Goal: Task Accomplishment & Management: Use online tool/utility

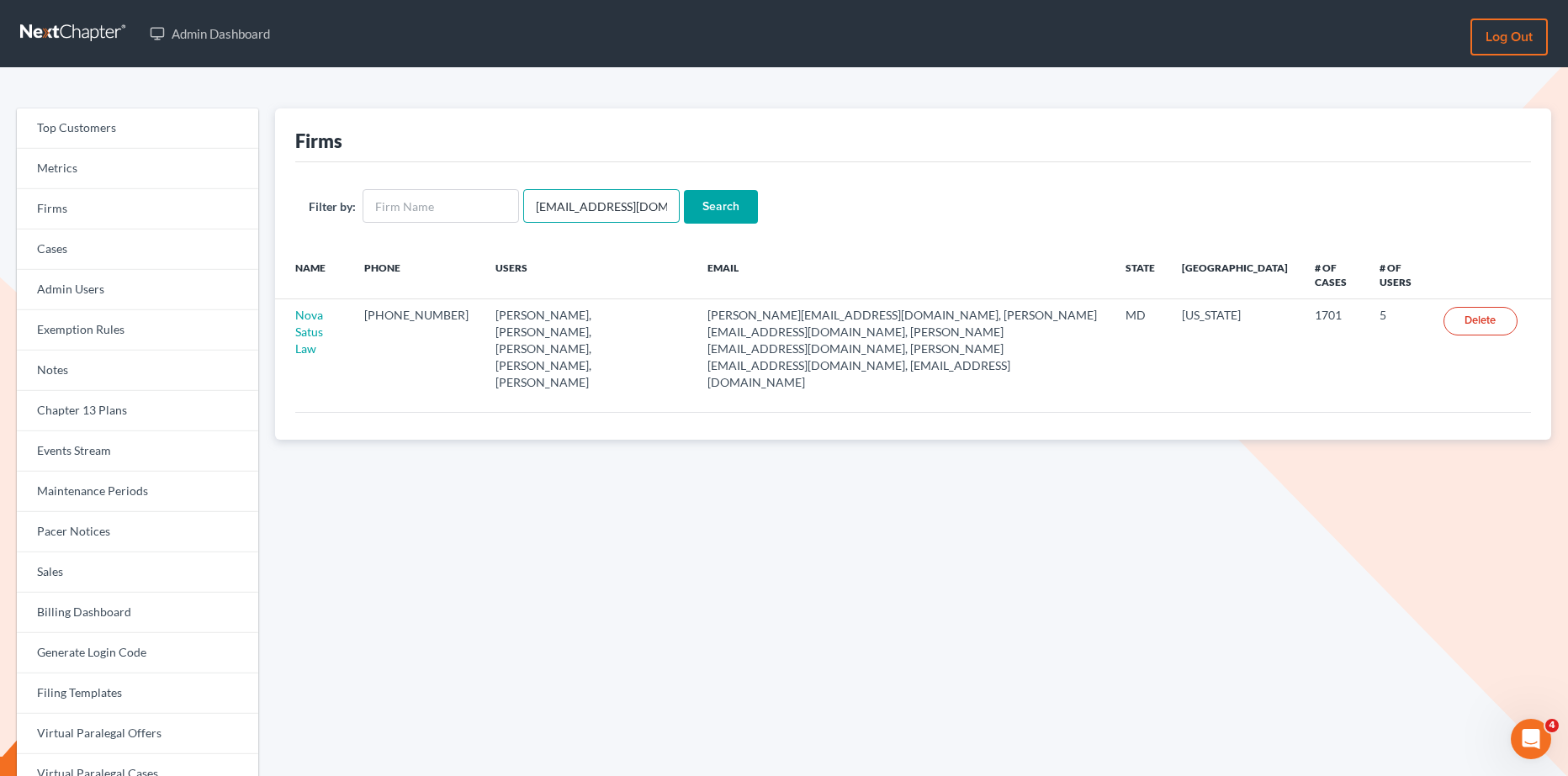
drag, startPoint x: 656, startPoint y: 207, endPoint x: 519, endPoint y: 217, distance: 137.4
click at [519, 217] on form "Filter by: [EMAIL_ADDRESS][DOMAIN_NAME] Search" at bounding box center [913, 207] width 1209 height 35
type input "[EMAIL_ADDRESS][DOMAIN_NAME]"
drag, startPoint x: 649, startPoint y: 205, endPoint x: 504, endPoint y: 205, distance: 145.0
click at [504, 205] on form "Filter by: [EMAIL_ADDRESS][DOMAIN_NAME] Search" at bounding box center [913, 207] width 1209 height 35
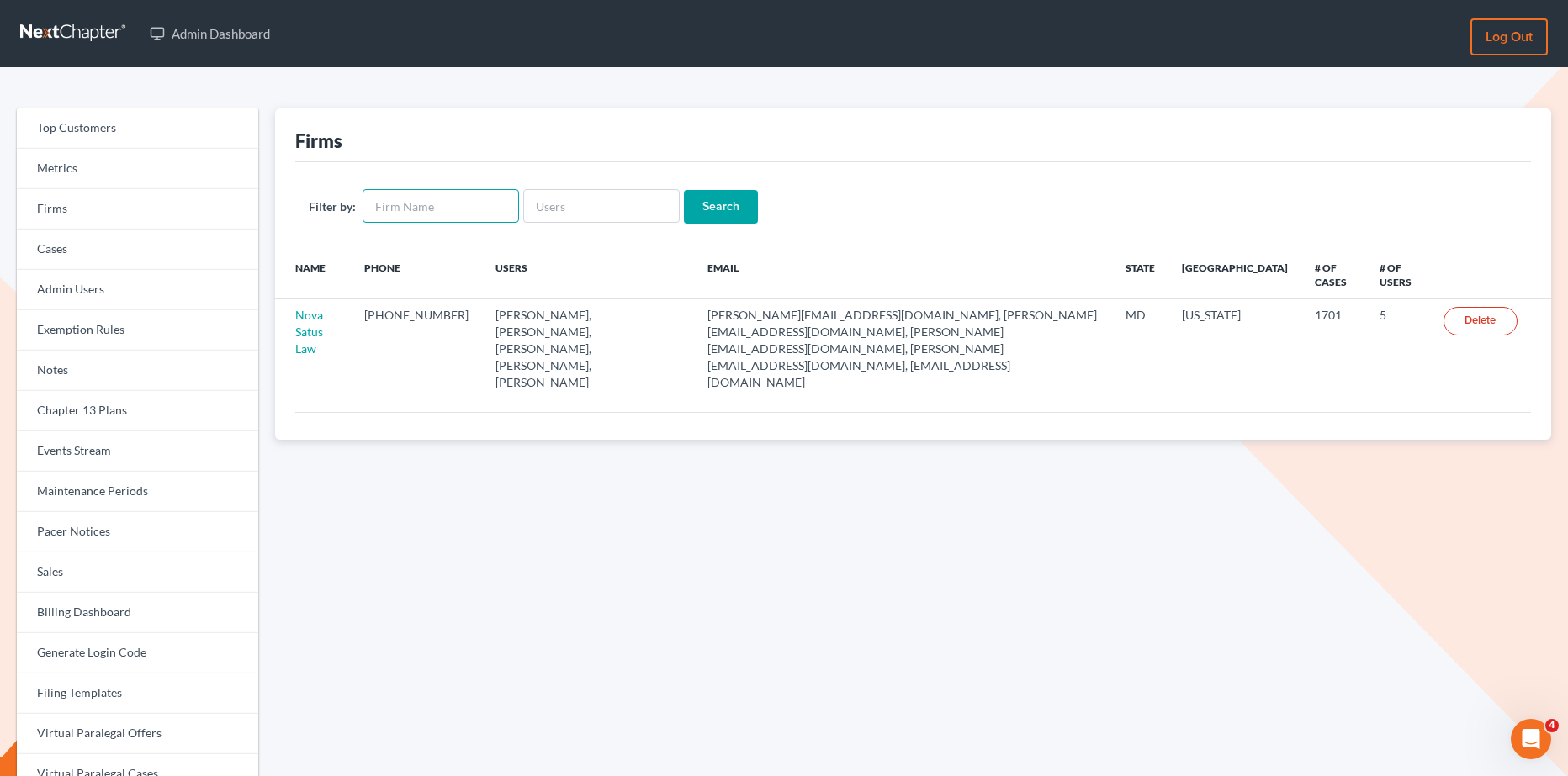
click at [504, 205] on input "text" at bounding box center [441, 206] width 156 height 34
type input "Lein Law Offices, LLP"
click at [705, 207] on input "Search" at bounding box center [721, 207] width 74 height 34
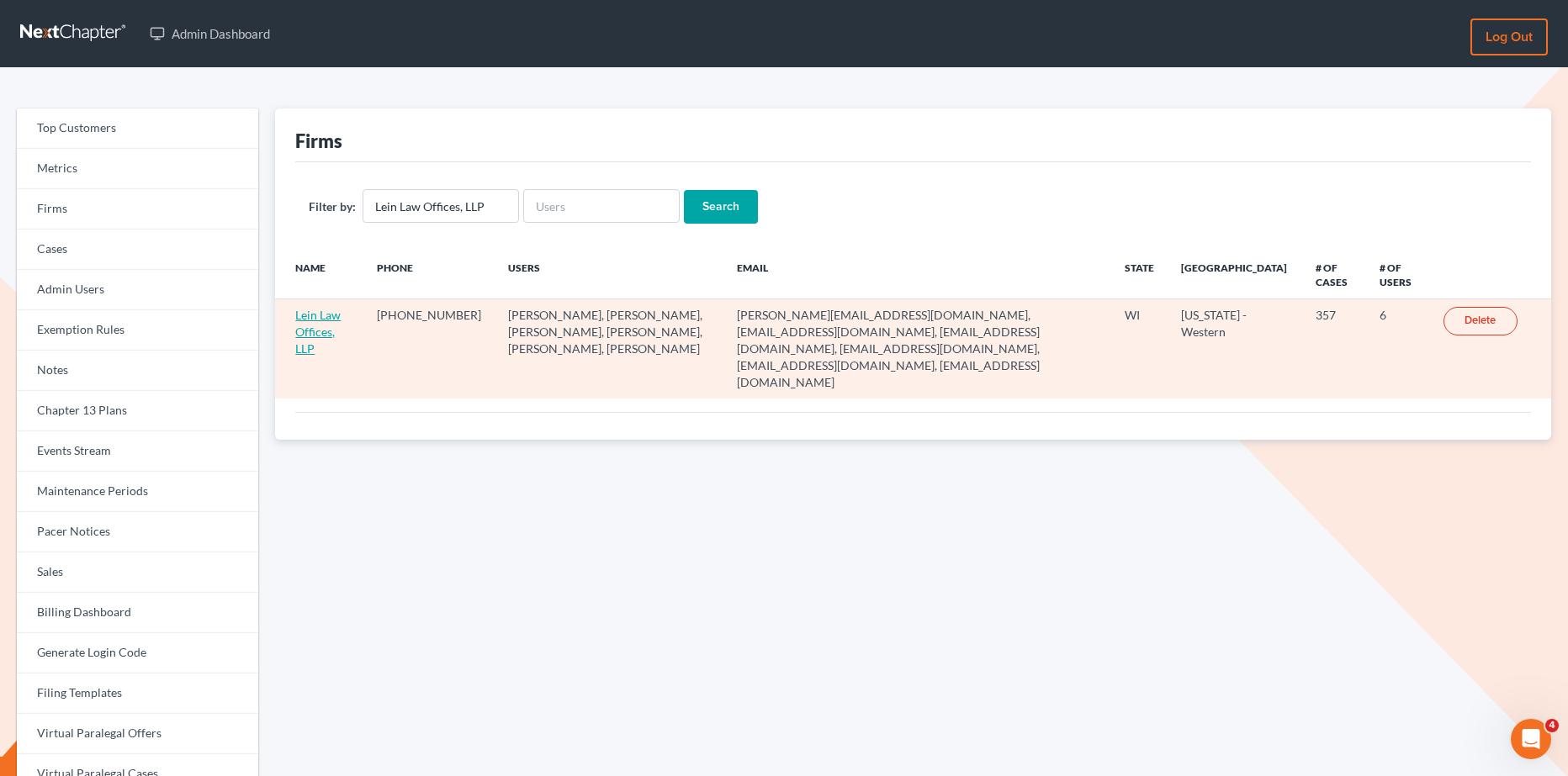
click at [312, 323] on link "Lein Law Offices, LLP" at bounding box center [318, 332] width 45 height 48
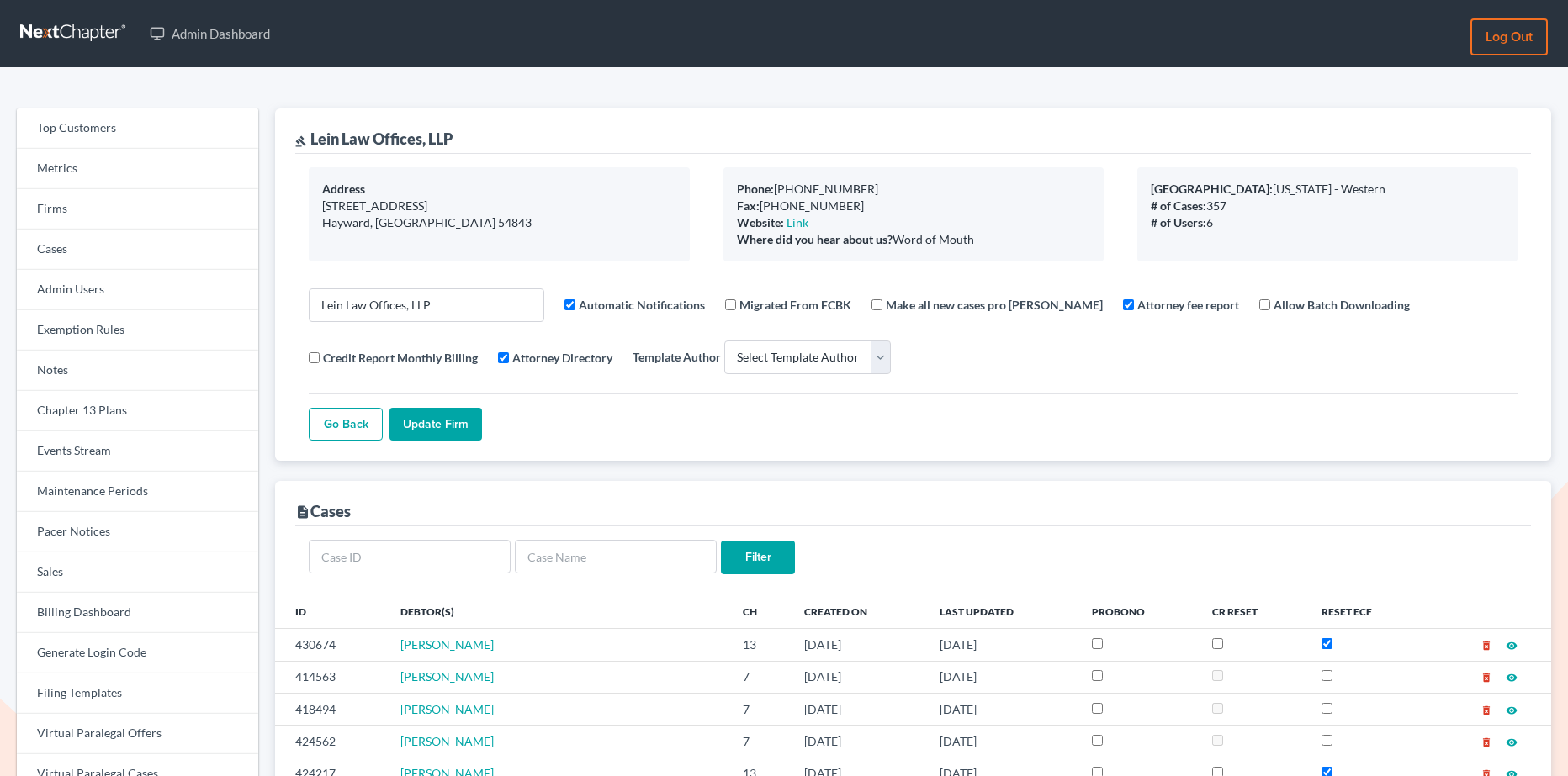
select select
click at [121, 210] on link "Firms" at bounding box center [137, 209] width 241 height 41
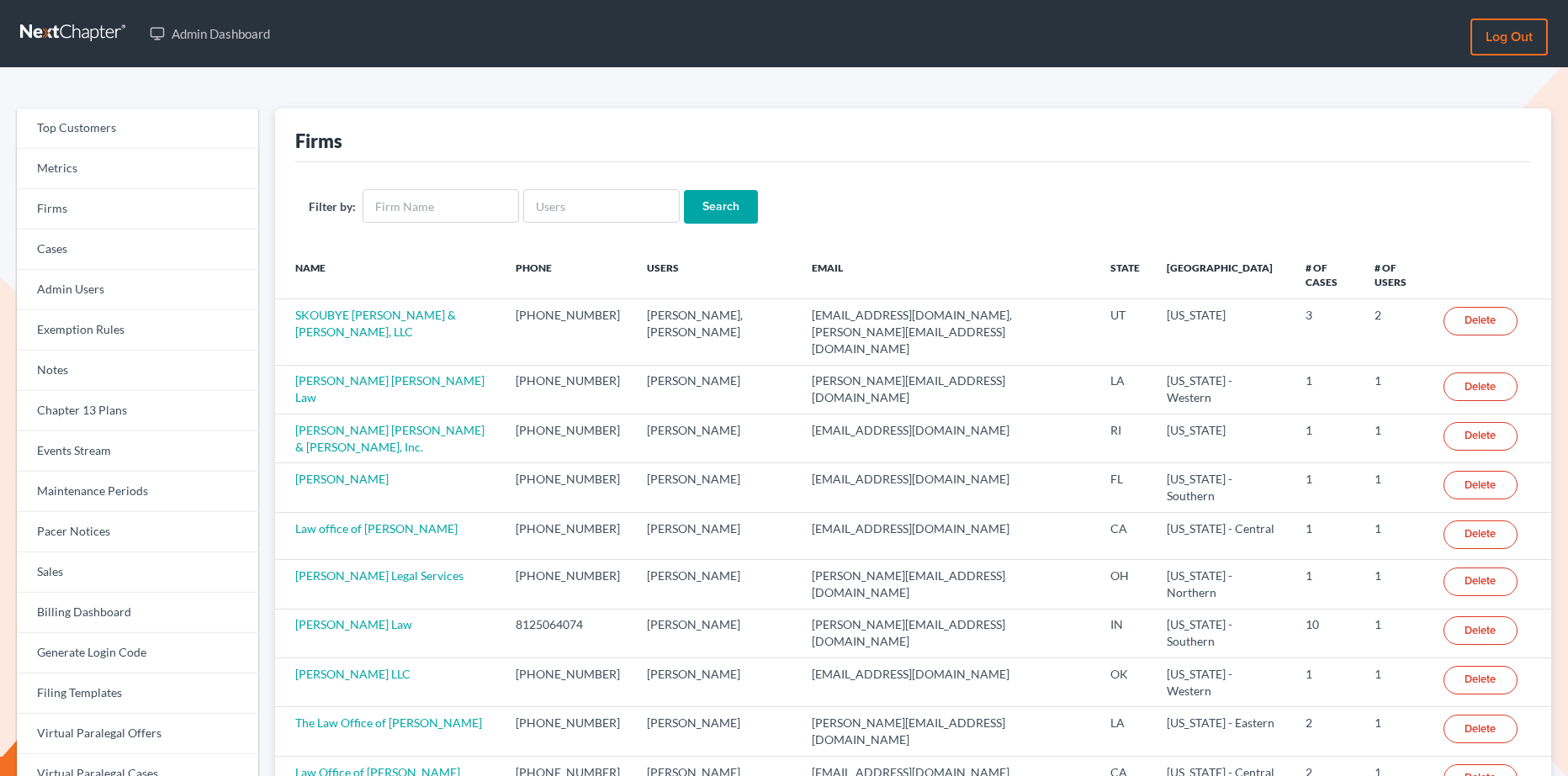
click at [617, 228] on div "Filter by: Search" at bounding box center [912, 207] width 1235 height 89
click at [608, 210] on input "text" at bounding box center [602, 206] width 156 height 34
paste input "[EMAIL_ADDRESS][DOMAIN_NAME]"
type input "[EMAIL_ADDRESS][DOMAIN_NAME]"
click at [722, 209] on input "Search" at bounding box center [721, 207] width 74 height 34
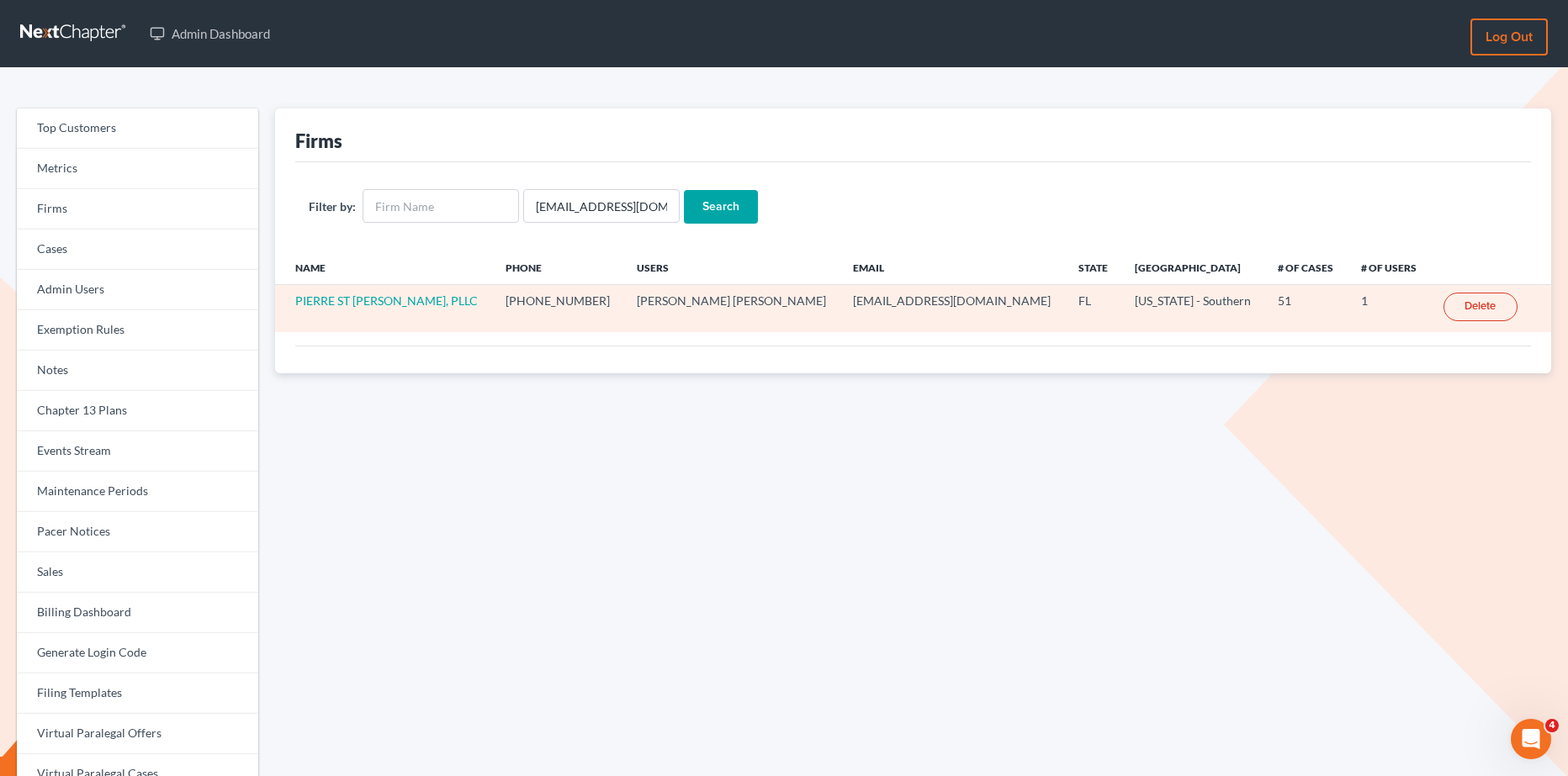
click at [357, 307] on td "PIERRE ST [PERSON_NAME], PLLC" at bounding box center [383, 308] width 216 height 47
click at [364, 298] on link "PIERRE ST [PERSON_NAME], PLLC" at bounding box center [386, 300] width 182 height 14
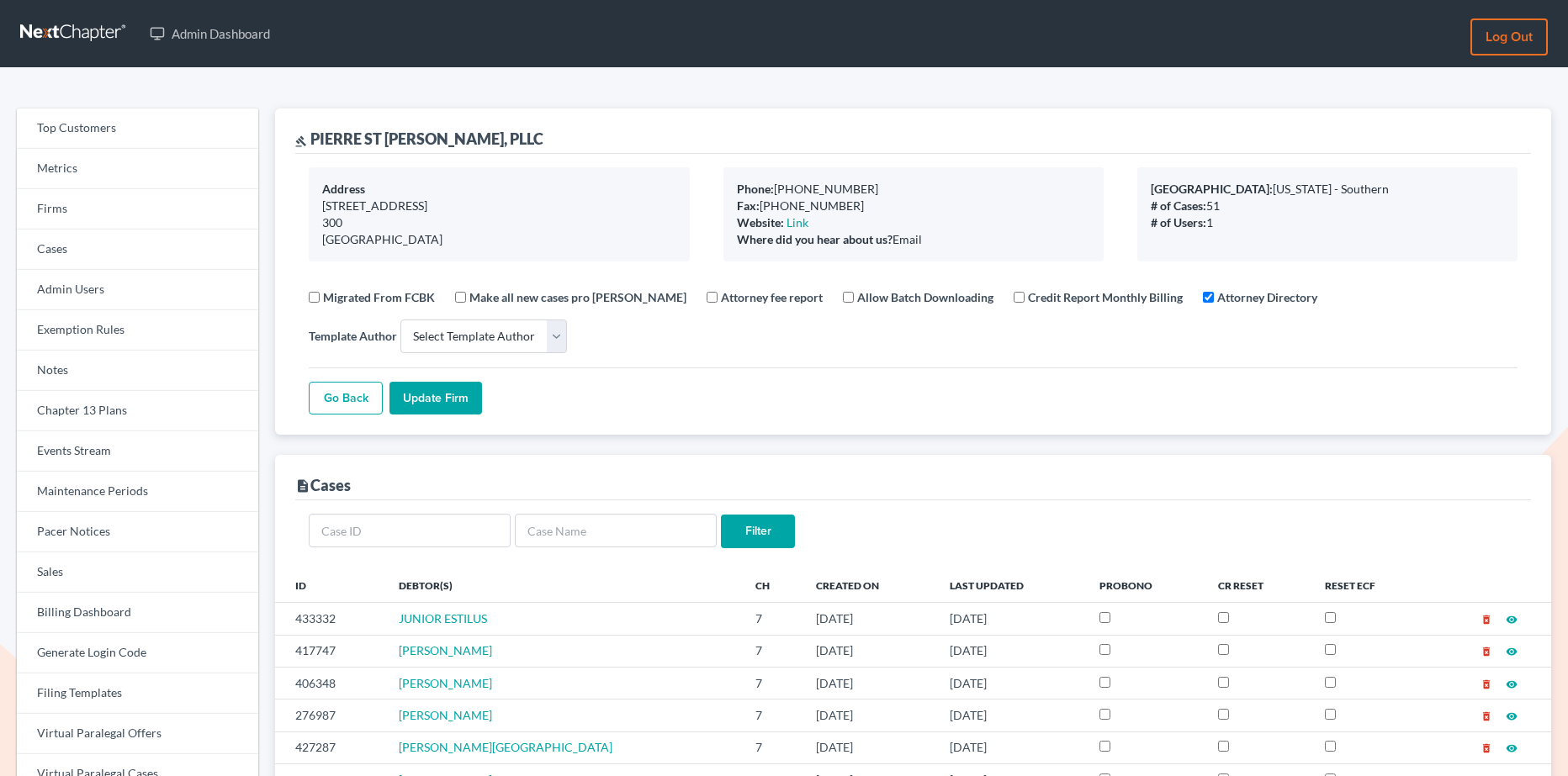
select select
click at [102, 212] on link "Firms" at bounding box center [137, 209] width 241 height 41
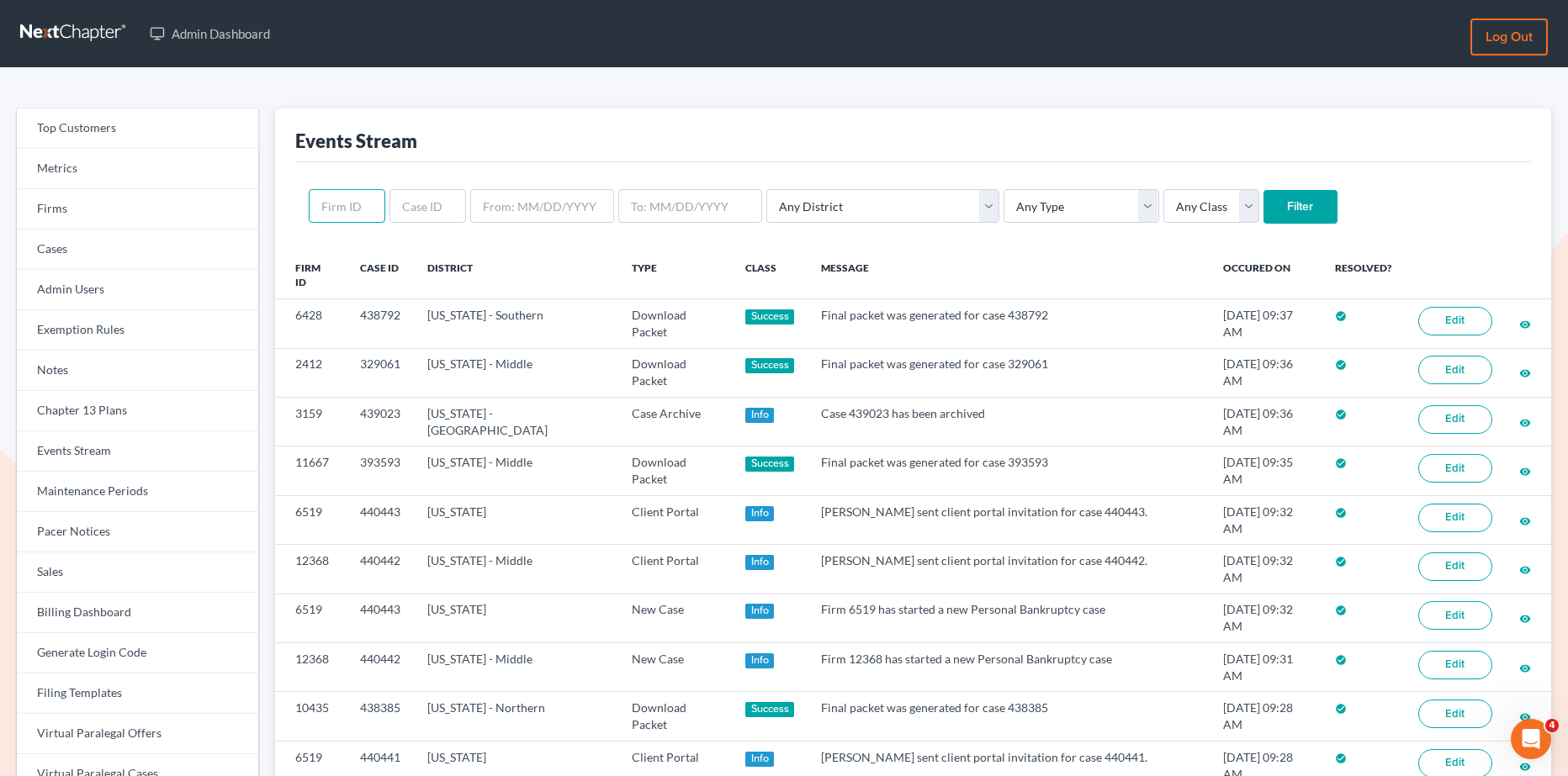
click at [326, 212] on input "text" at bounding box center [347, 206] width 76 height 34
paste input "2301"
type input "2301"
click at [1263, 195] on input "Filter" at bounding box center [1300, 207] width 74 height 34
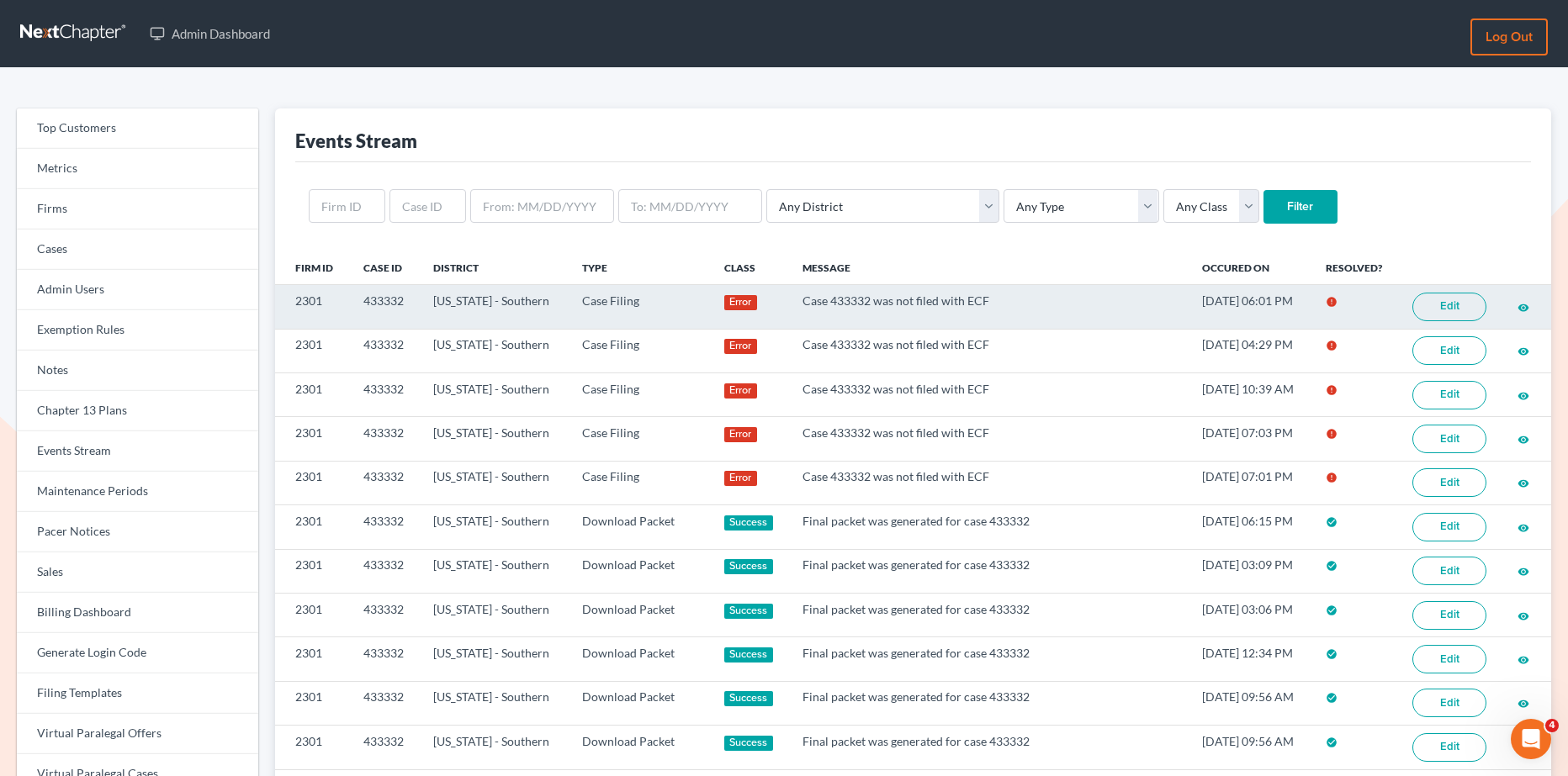
click at [1446, 309] on link "Edit" at bounding box center [1449, 306] width 74 height 29
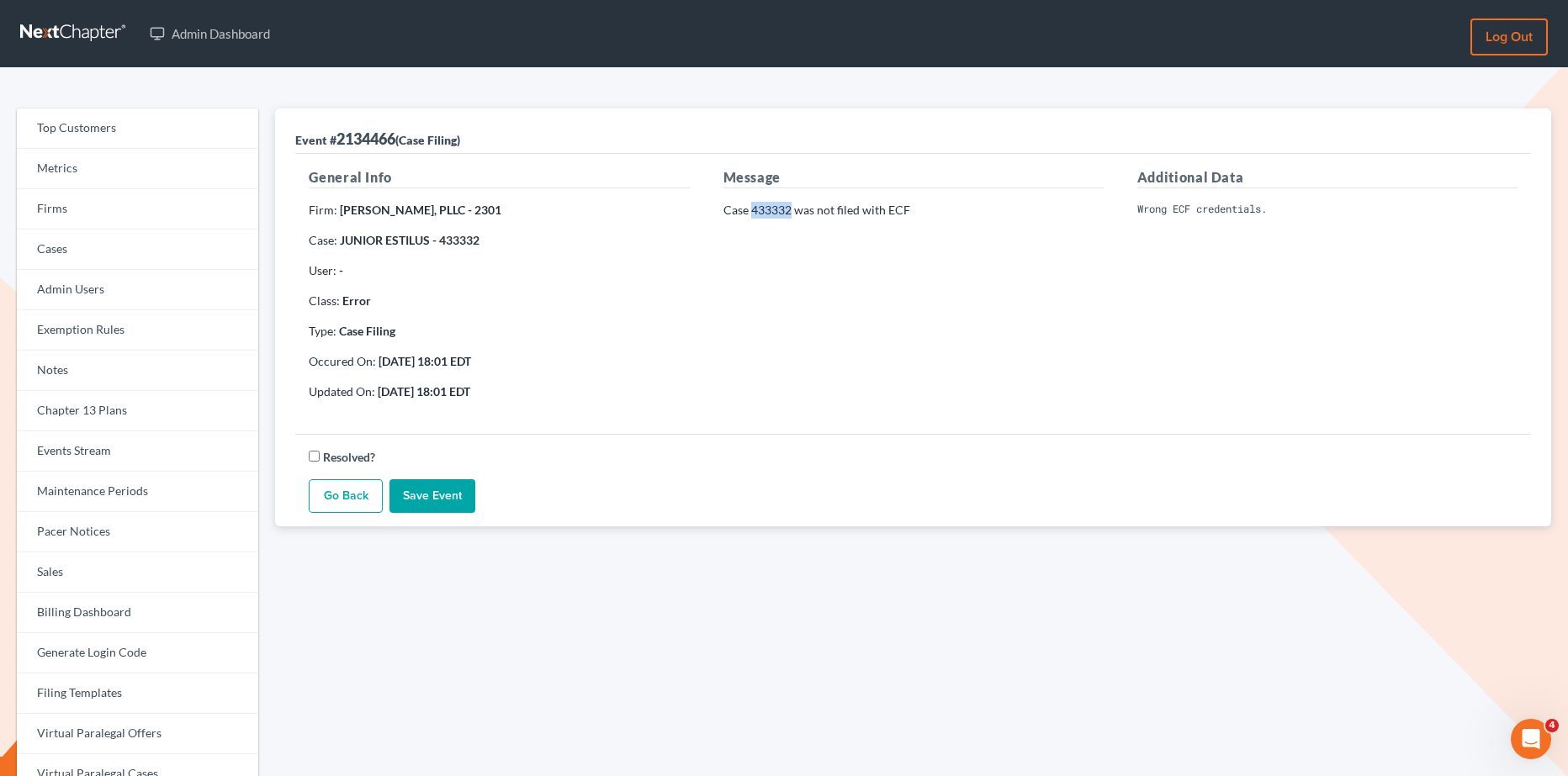
drag, startPoint x: 791, startPoint y: 208, endPoint x: 751, endPoint y: 209, distance: 40.0
click at [751, 209] on p "Case 433332 was not filed with ECF" at bounding box center [913, 210] width 380 height 16
copy p "433332"
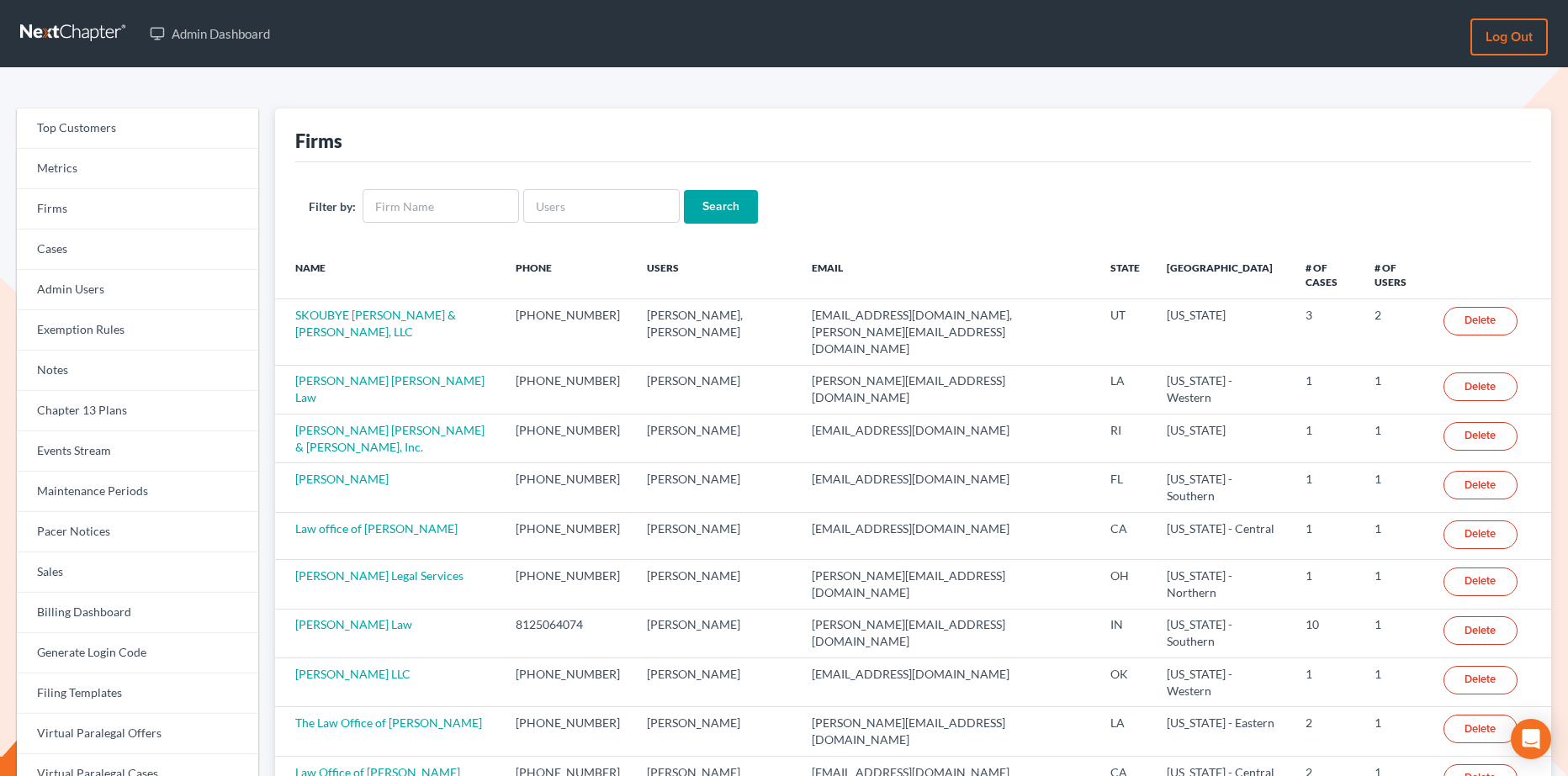
click at [548, 189] on div at bounding box center [602, 206] width 156 height 34
click at [544, 205] on input "text" at bounding box center [602, 206] width 156 height 34
paste input "[EMAIL_ADDRESS][DOMAIN_NAME]"
type input "[EMAIL_ADDRESS][DOMAIN_NAME]"
click at [709, 193] on input "Search" at bounding box center [721, 207] width 74 height 34
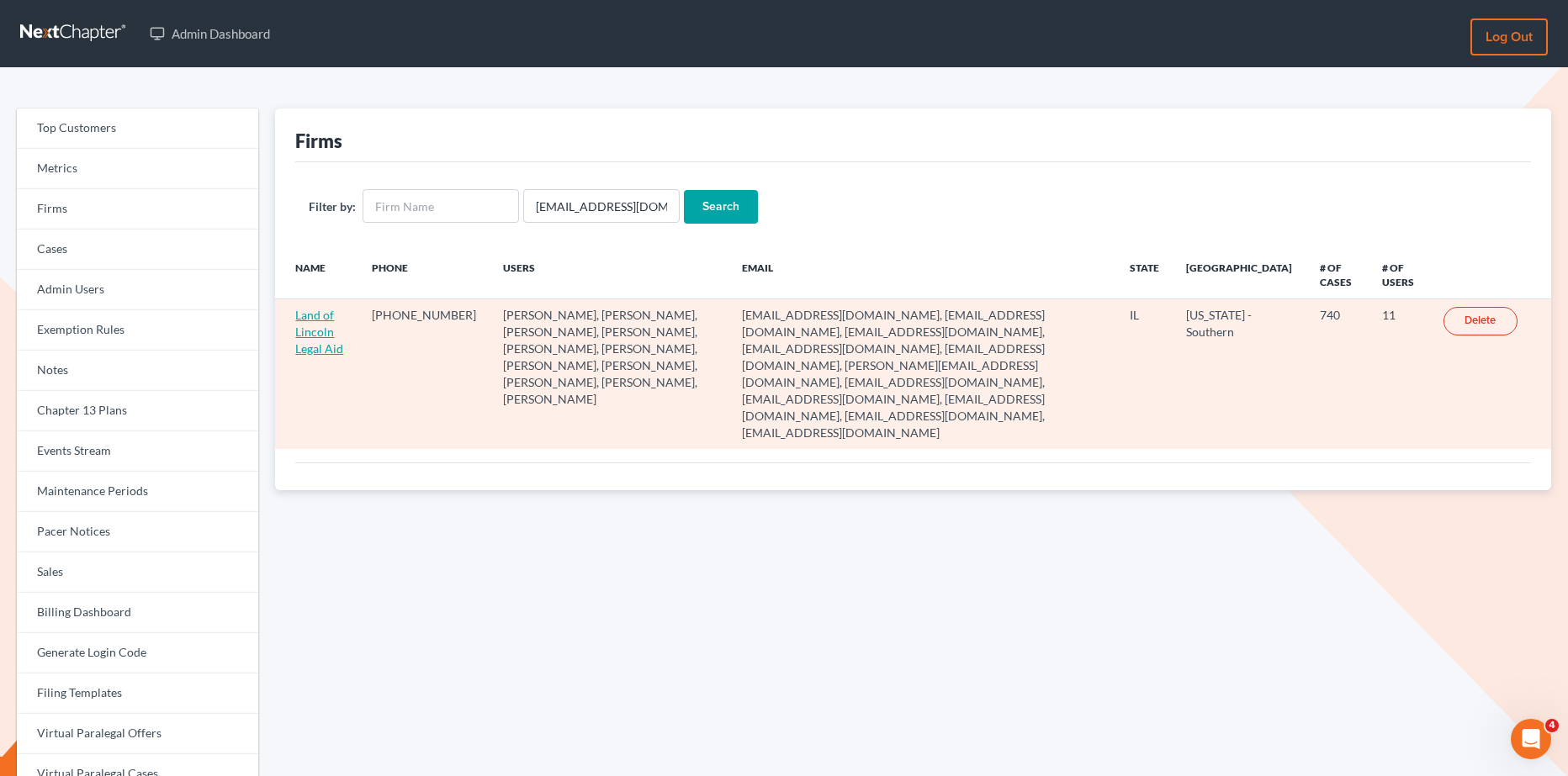
click at [320, 326] on link "Land of Lincoln Legal Aid" at bounding box center [319, 332] width 48 height 48
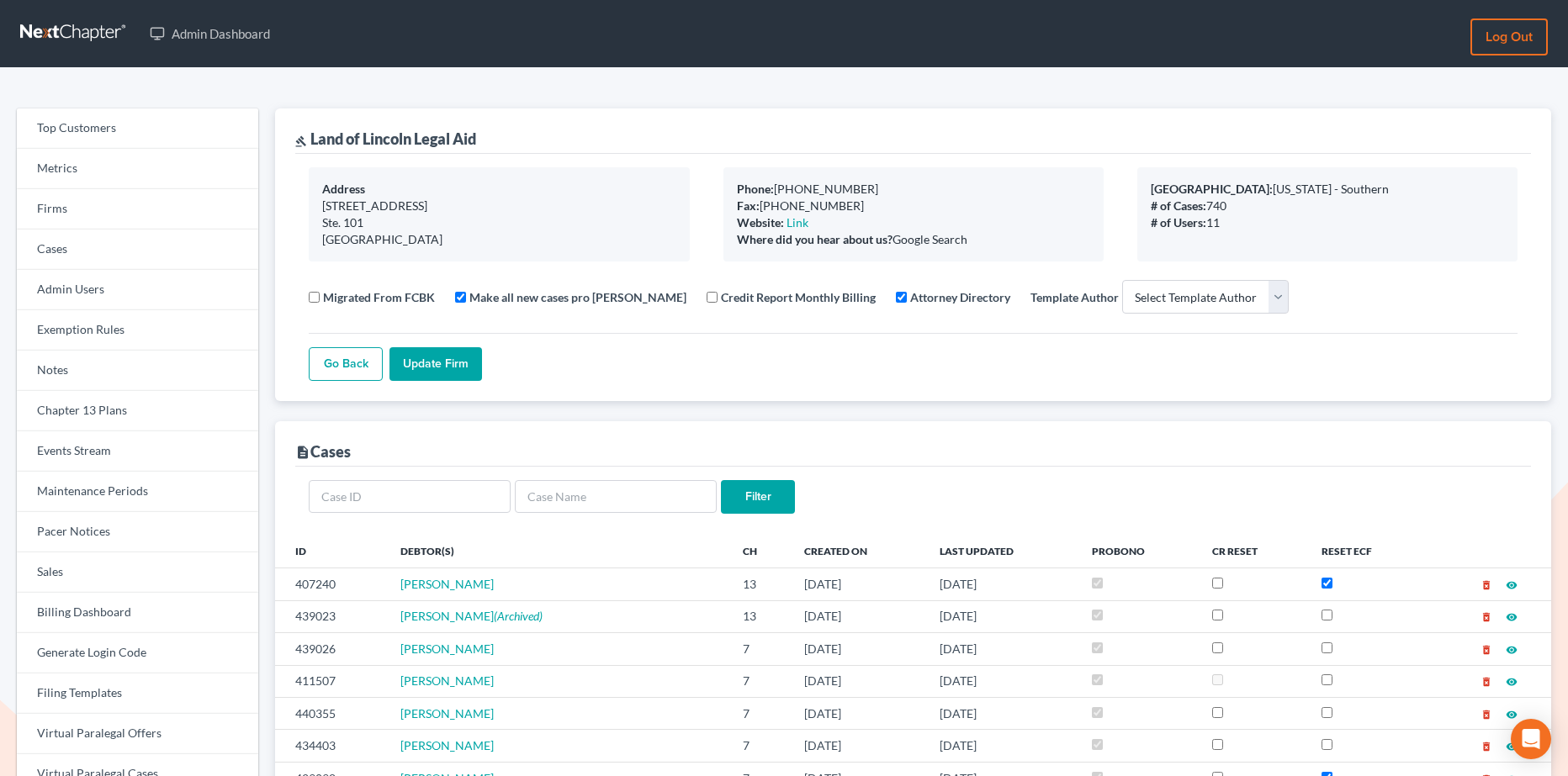
select select
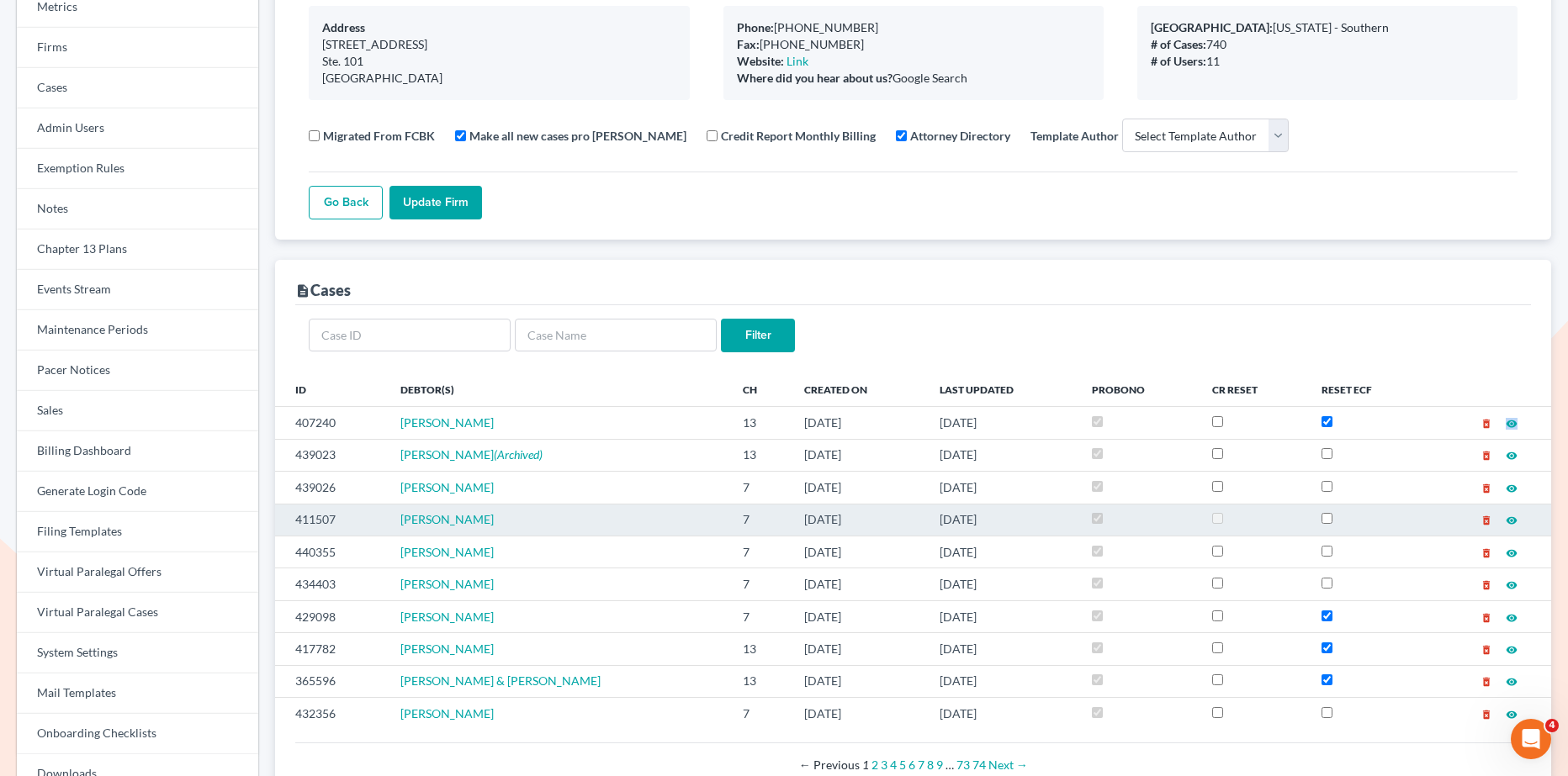
scroll to position [166, 0]
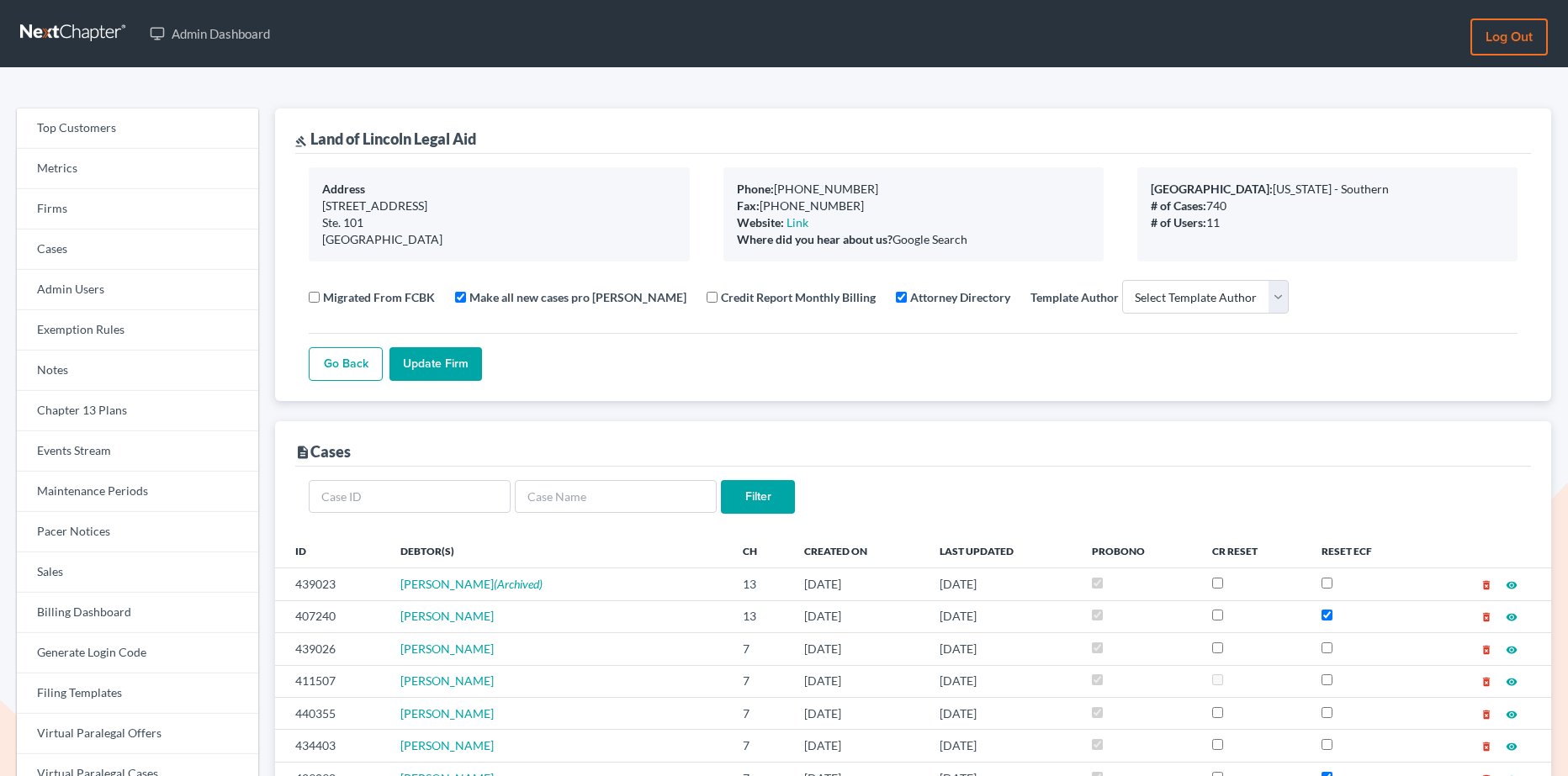
select select
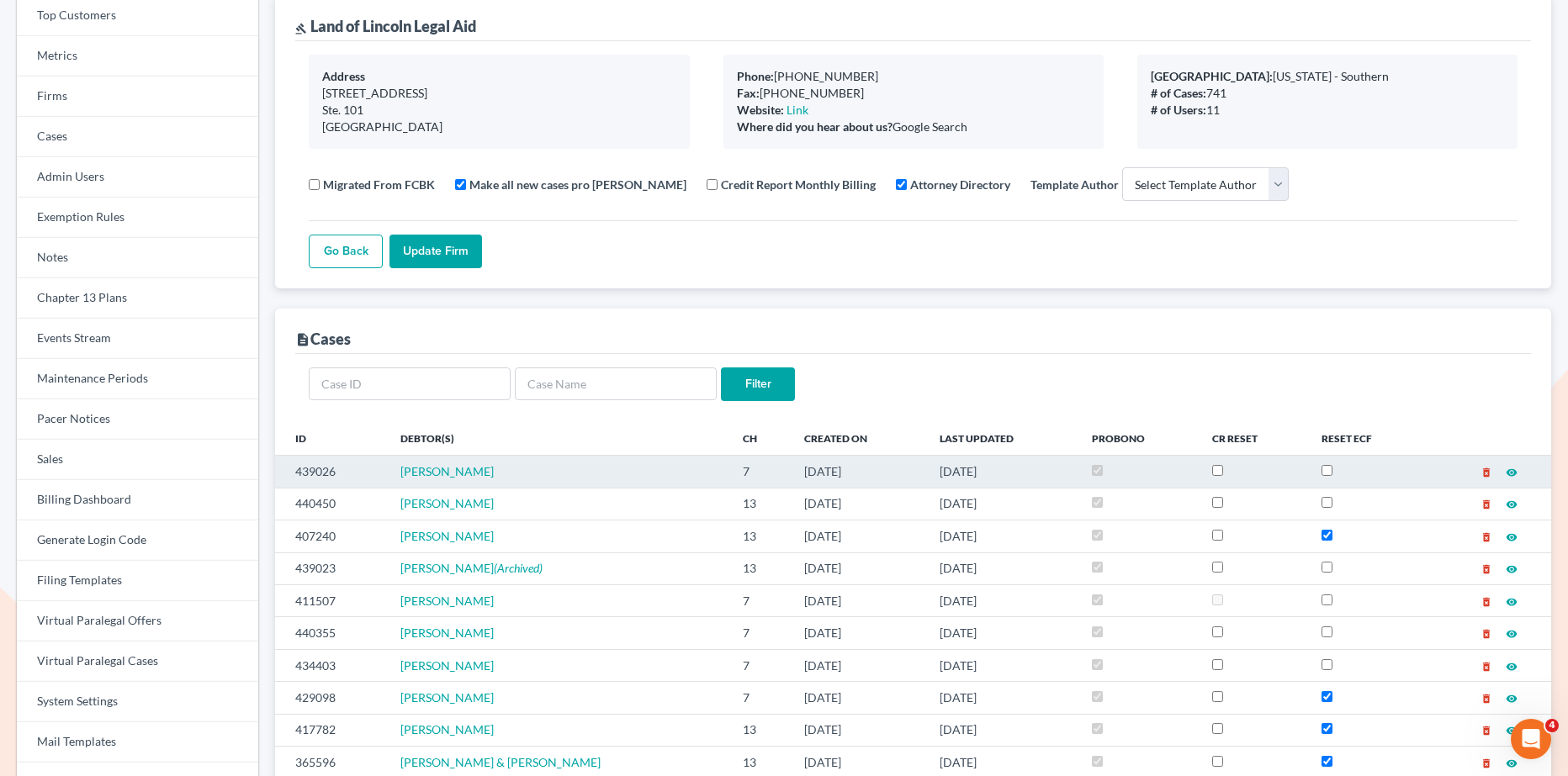
scroll to position [122, 0]
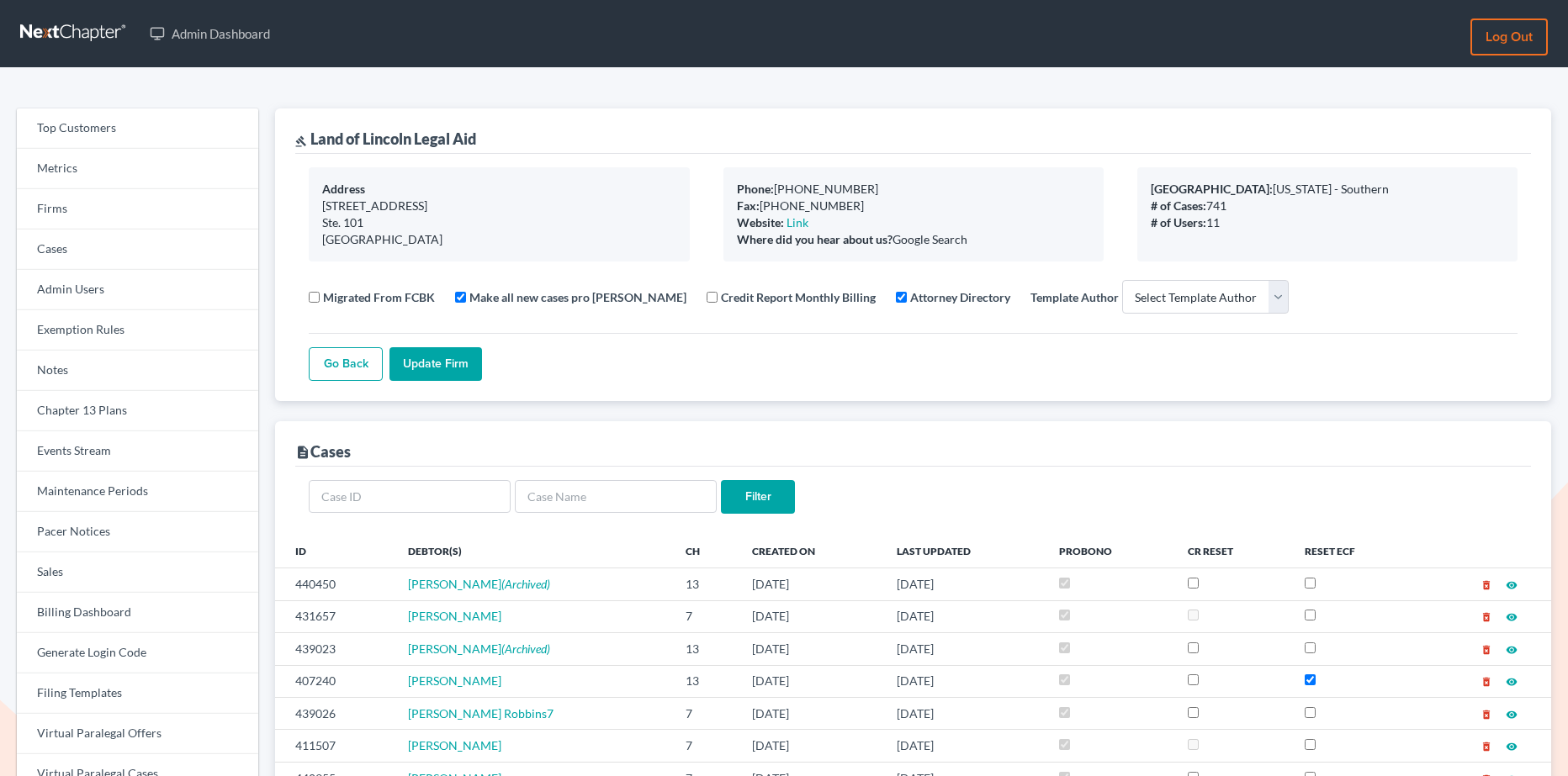
select select
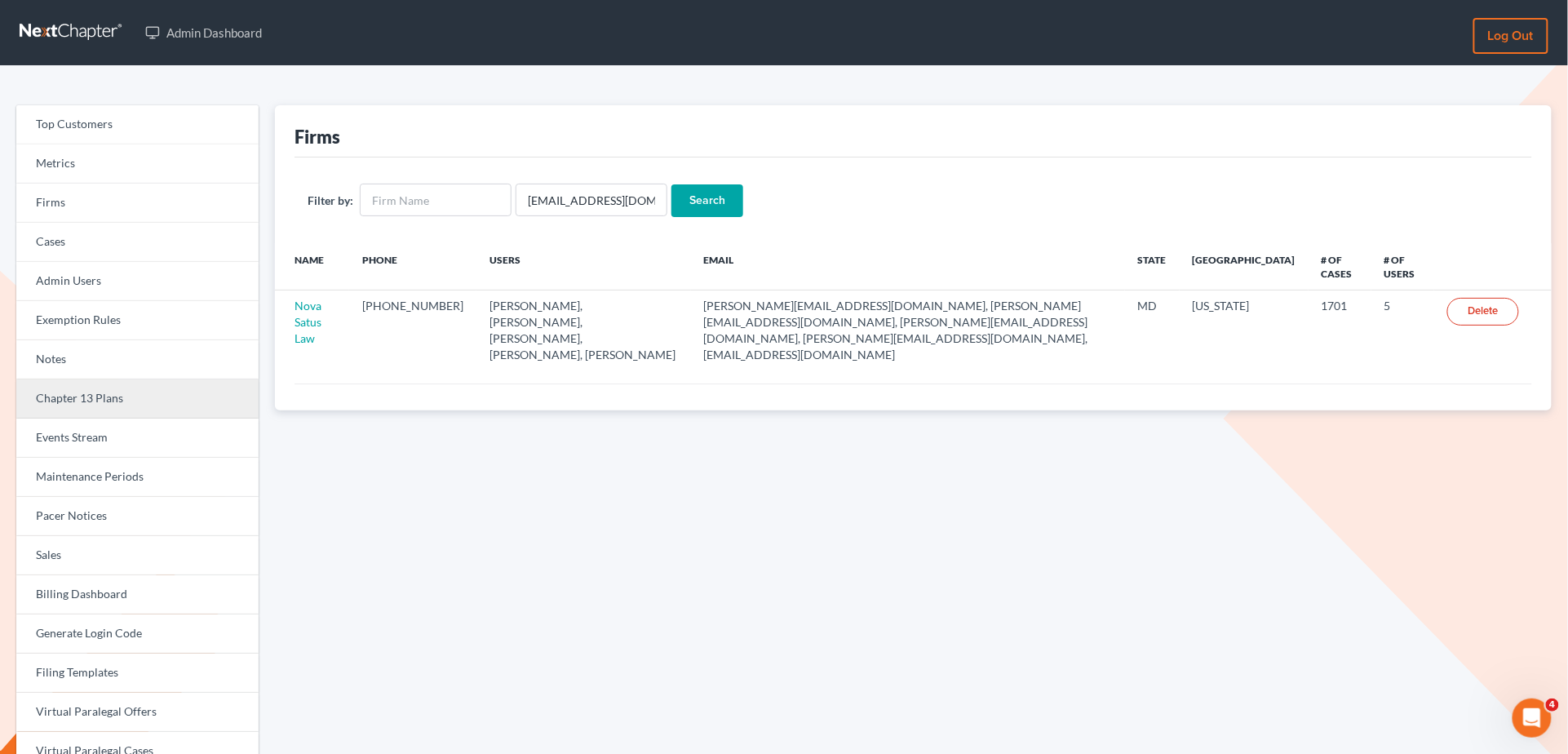
click at [147, 402] on link "Chapter 13 Plans" at bounding box center [137, 398] width 243 height 40
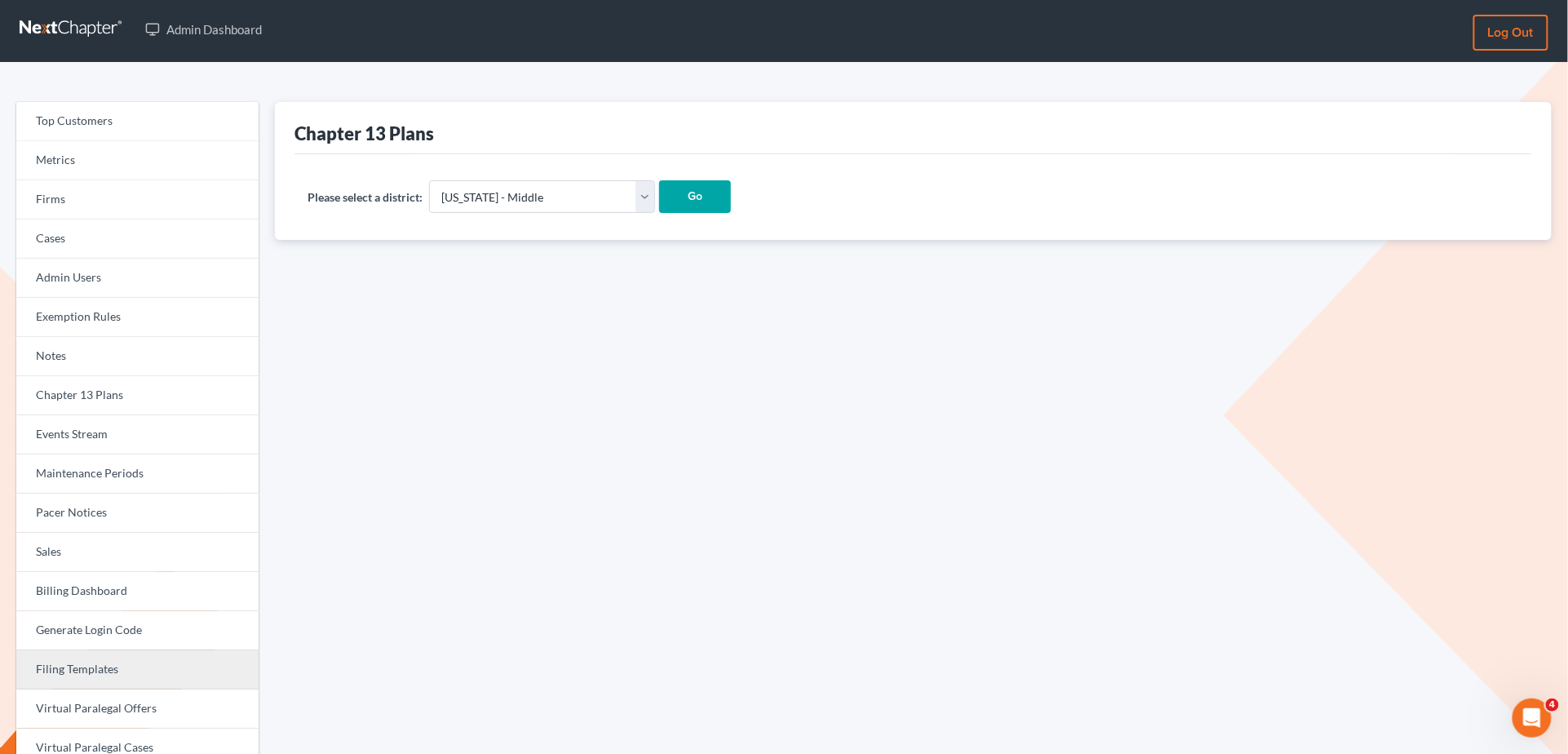
scroll to position [40, 0]
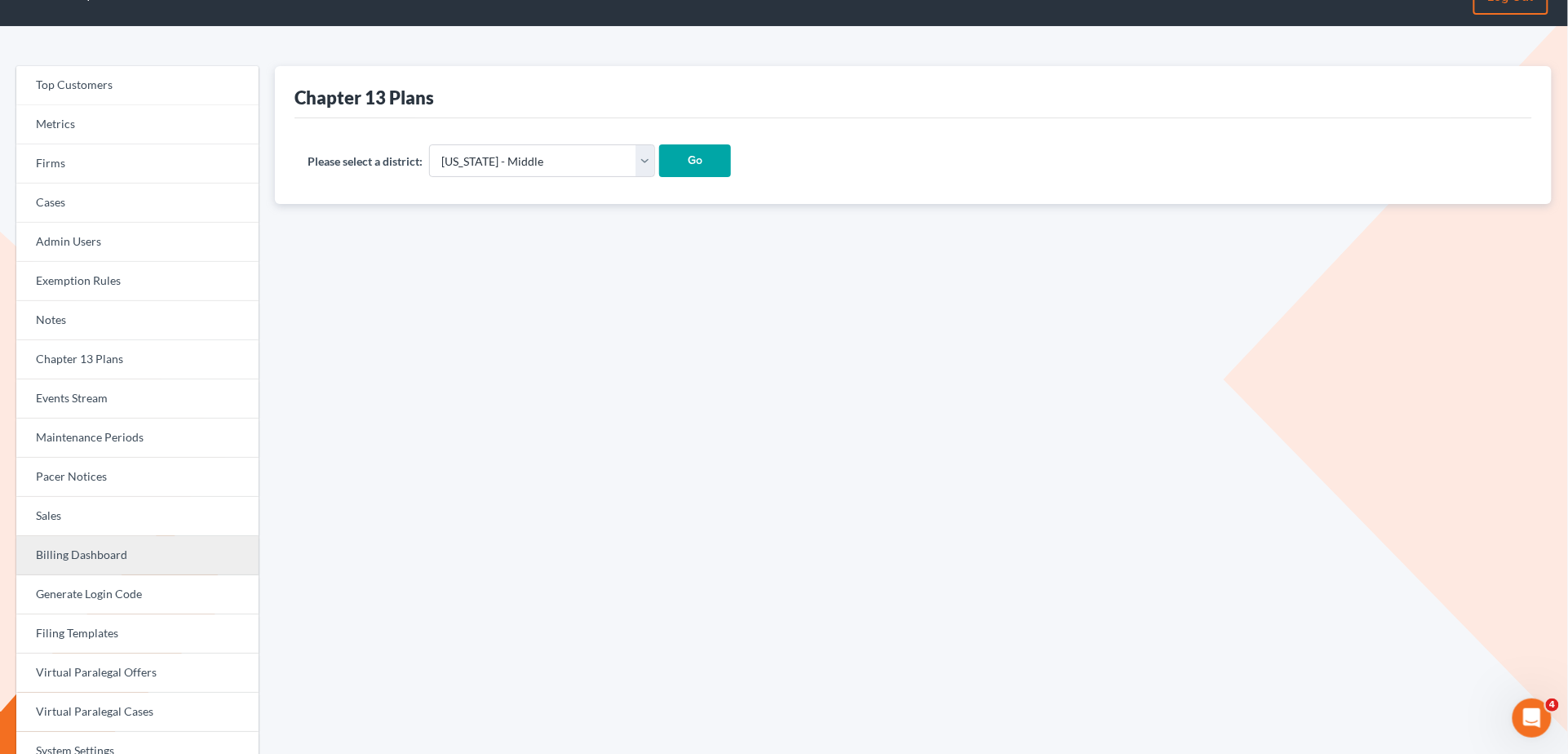
click at [148, 560] on link "Billing Dashboard" at bounding box center [137, 556] width 243 height 40
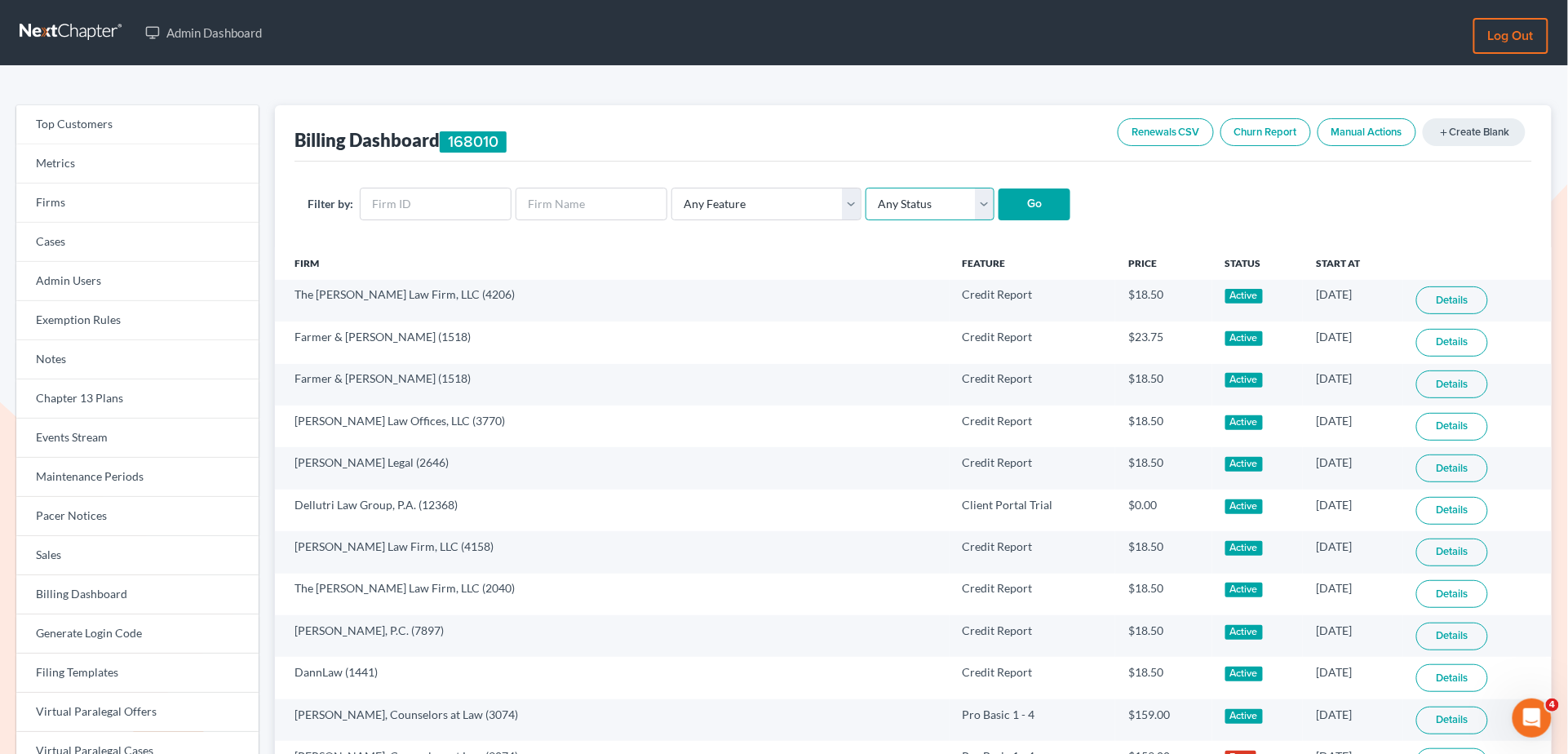
click at [892, 207] on select "Any Status Active Inactive Pending Expired Error Pending Charges" at bounding box center [930, 204] width 129 height 33
click at [486, 210] on input "text" at bounding box center [435, 204] width 152 height 33
paste input "10529"
type input "10529"
click at [728, 212] on select "Any Feature Start Plus Plan Pro Plus Plan Whoa Plan Credit Report Credit Report…" at bounding box center [766, 204] width 190 height 33
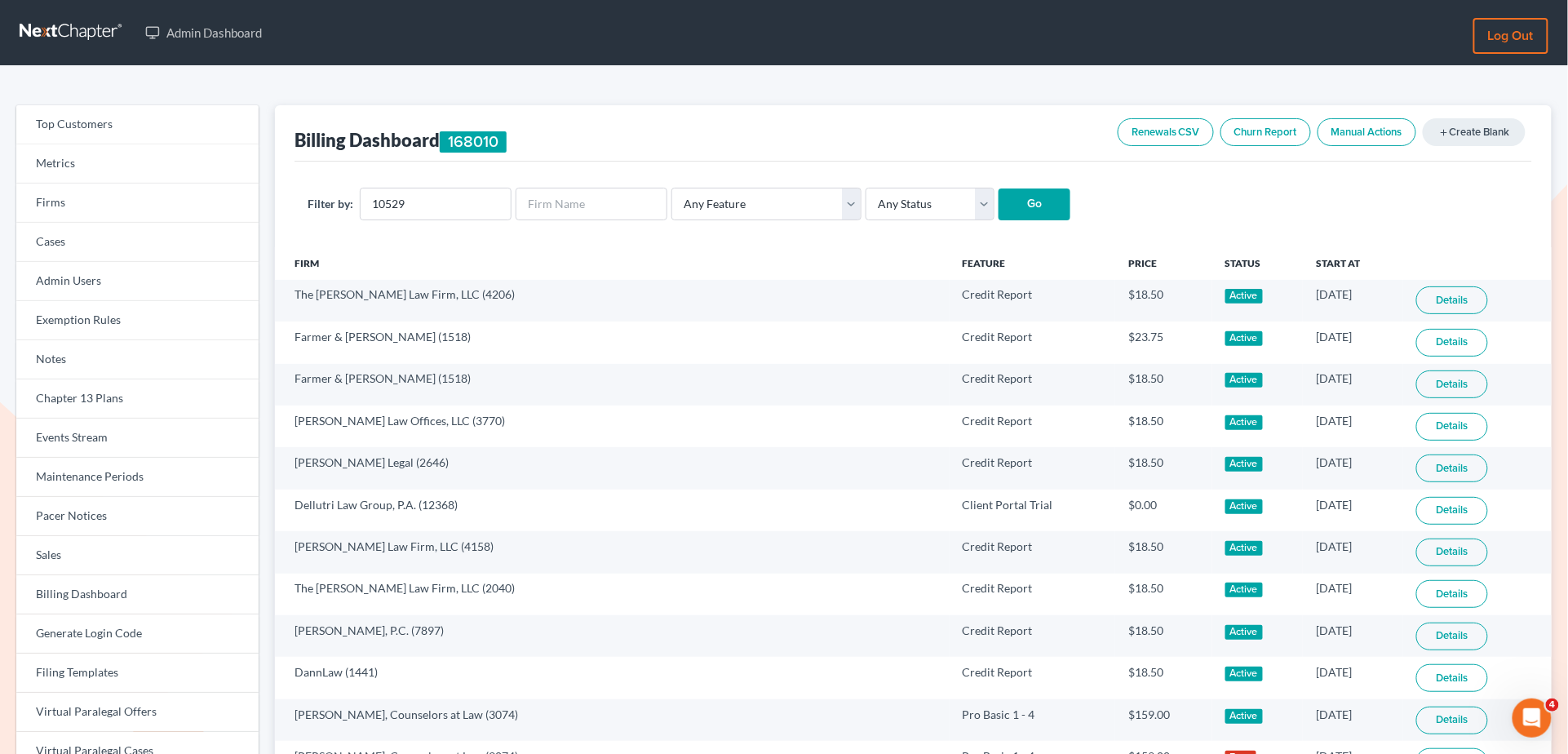
click at [1355, 136] on link "Manual Actions" at bounding box center [1367, 131] width 99 height 28
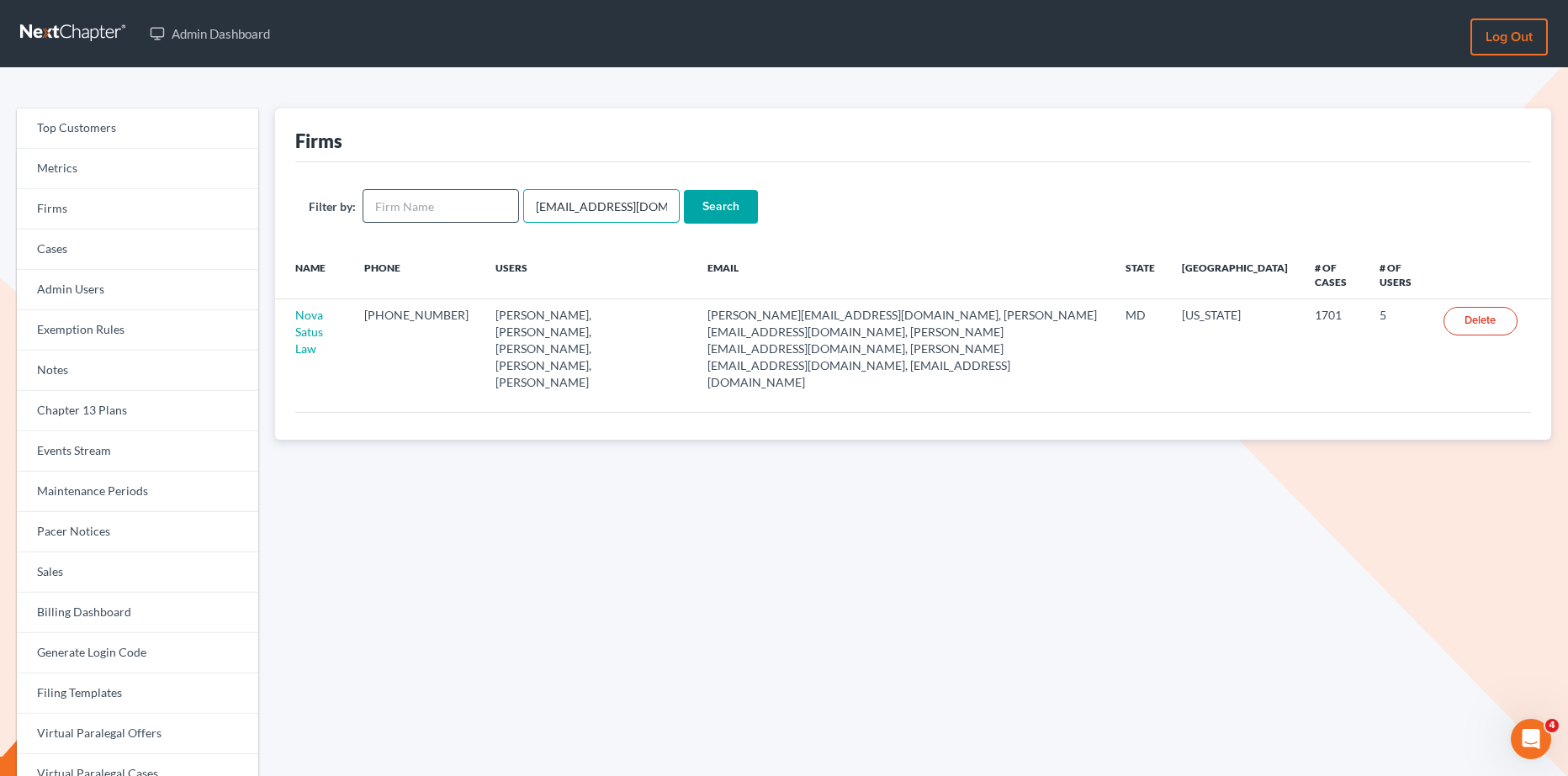
drag, startPoint x: 655, startPoint y: 207, endPoint x: 508, endPoint y: 207, distance: 147.0
click at [508, 207] on form "Filter by: [EMAIL_ADDRESS][DOMAIN_NAME] Search" at bounding box center [913, 207] width 1209 height 35
paste input "[PERSON_NAME]"
type input "[PERSON_NAME][EMAIL_ADDRESS][DOMAIN_NAME]"
click at [710, 208] on input "Search" at bounding box center [721, 207] width 74 height 34
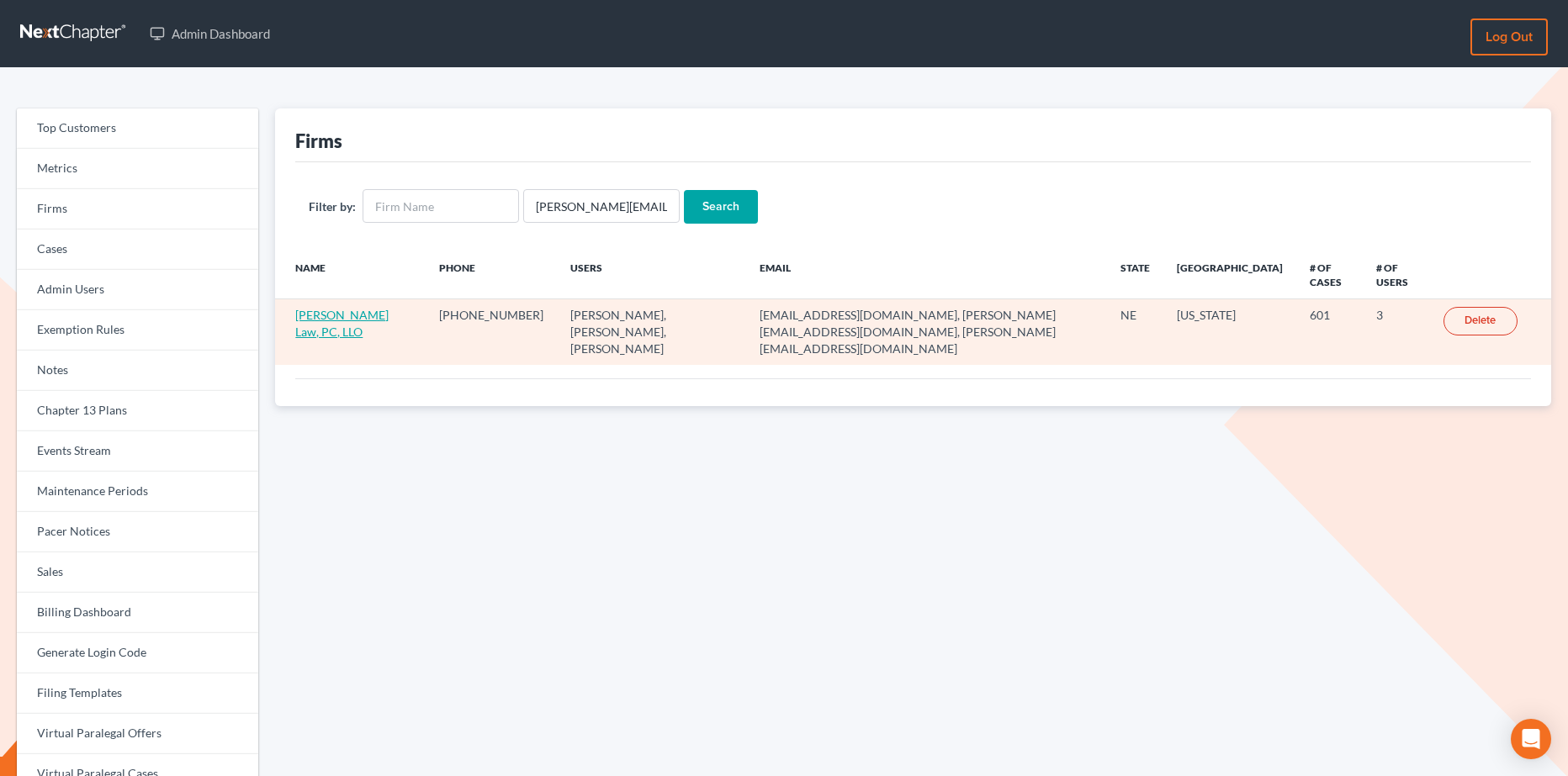
click at [333, 310] on link "Lentz Law, PC, LLO" at bounding box center [342, 324] width 94 height 31
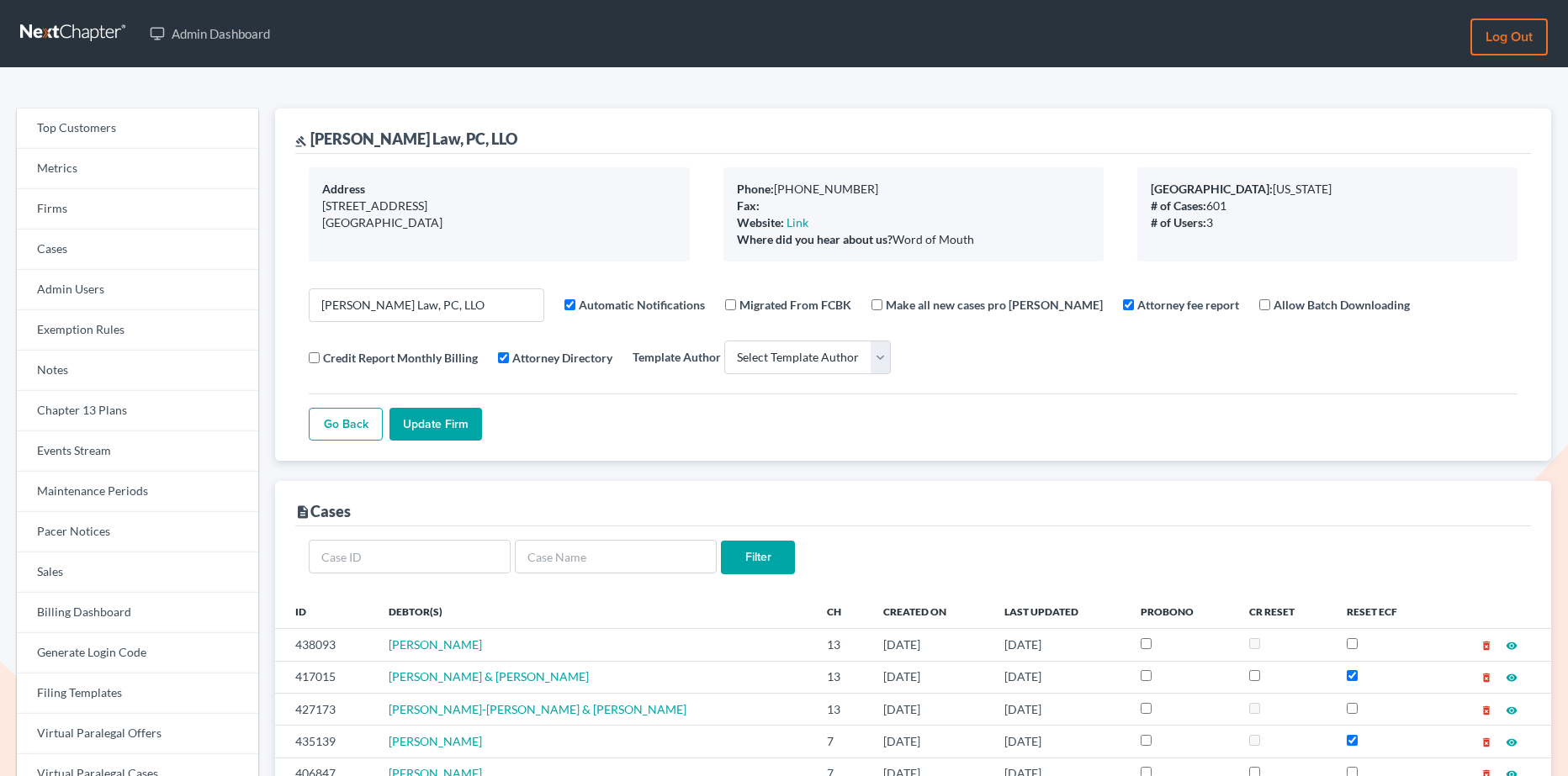
select select
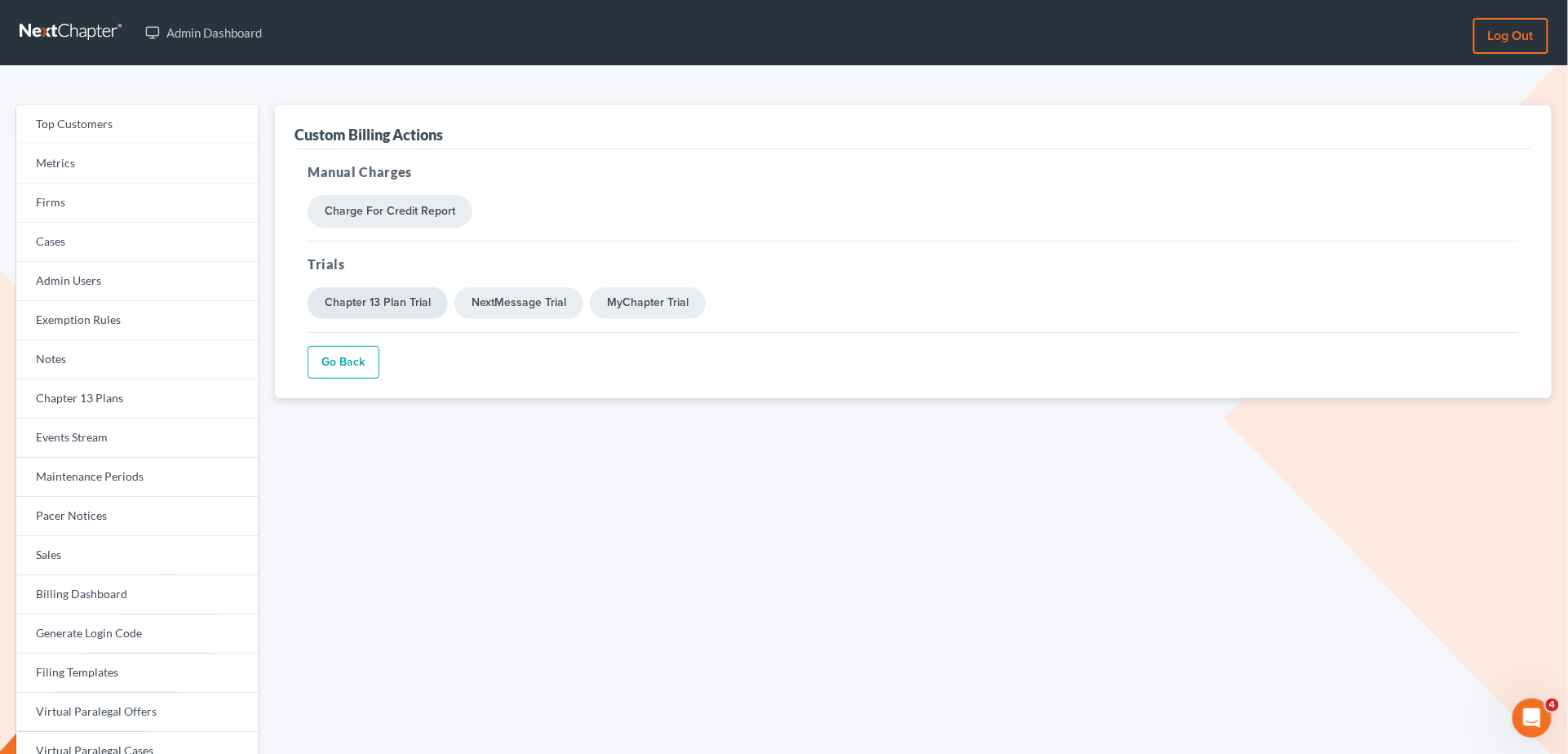
click at [407, 312] on link "Chapter 13 Plan Trial" at bounding box center [377, 303] width 141 height 33
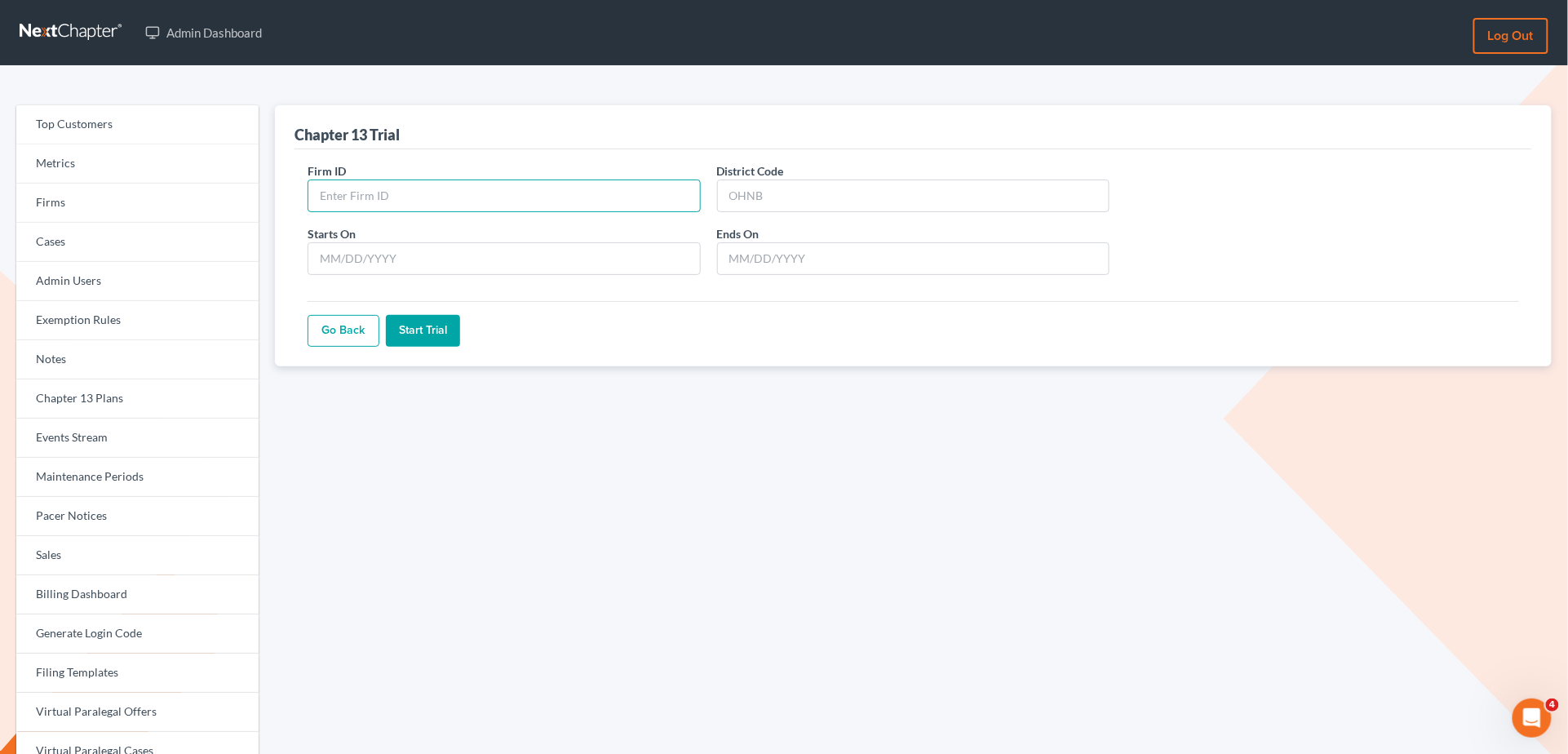
click at [444, 194] on input "Firm ID" at bounding box center [504, 195] width 393 height 33
paste input "10529"
type input "10529"
click at [739, 201] on input "District Code" at bounding box center [914, 195] width 393 height 33
type input "NEB"
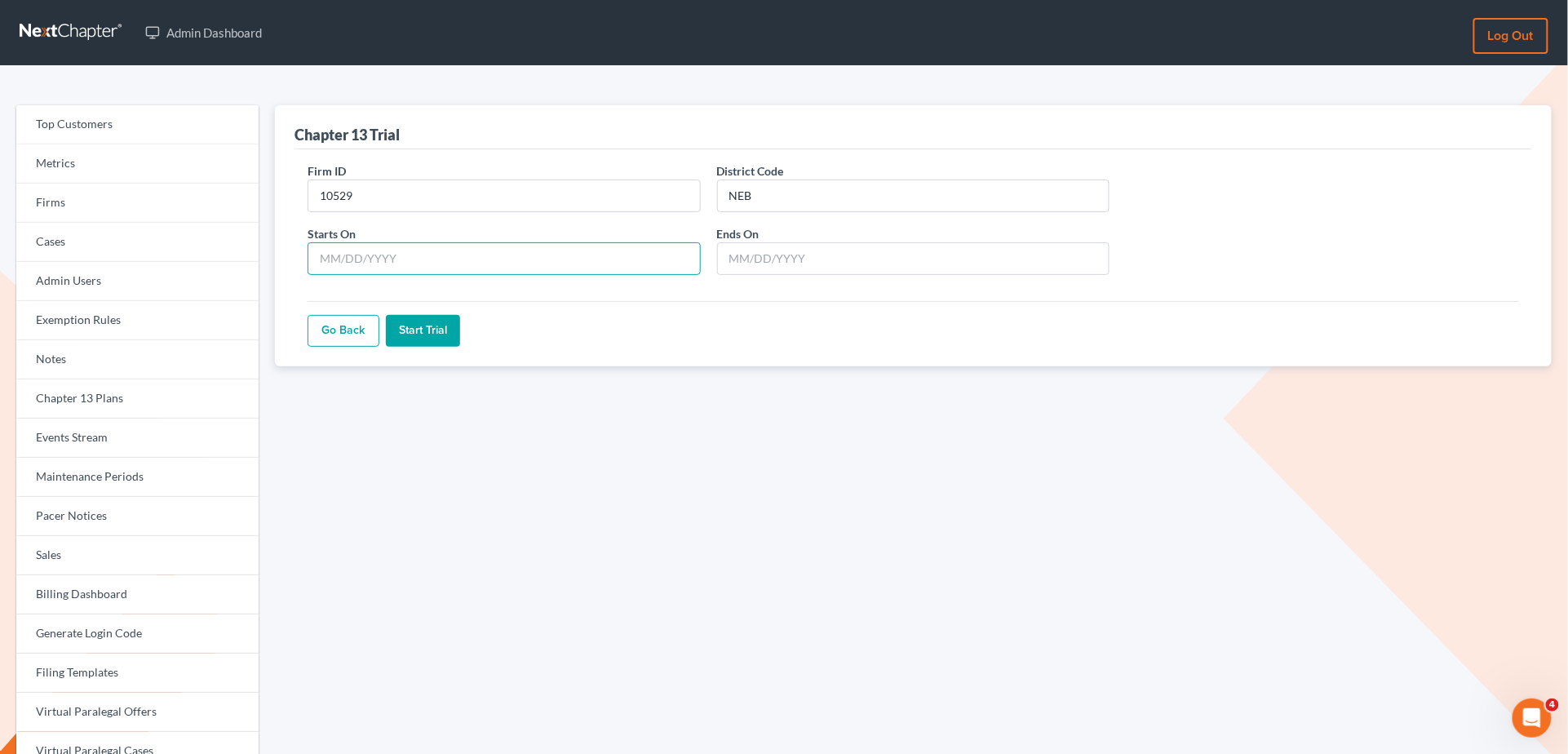
click at [424, 254] on input "Starts On" at bounding box center [504, 259] width 393 height 33
click at [755, 256] on input "Ends On" at bounding box center [914, 259] width 393 height 33
drag, startPoint x: 352, startPoint y: 260, endPoint x: 310, endPoint y: 260, distance: 42.0
click at [310, 260] on input "03/10/2025" at bounding box center [504, 259] width 393 height 33
type input "[DATE]"
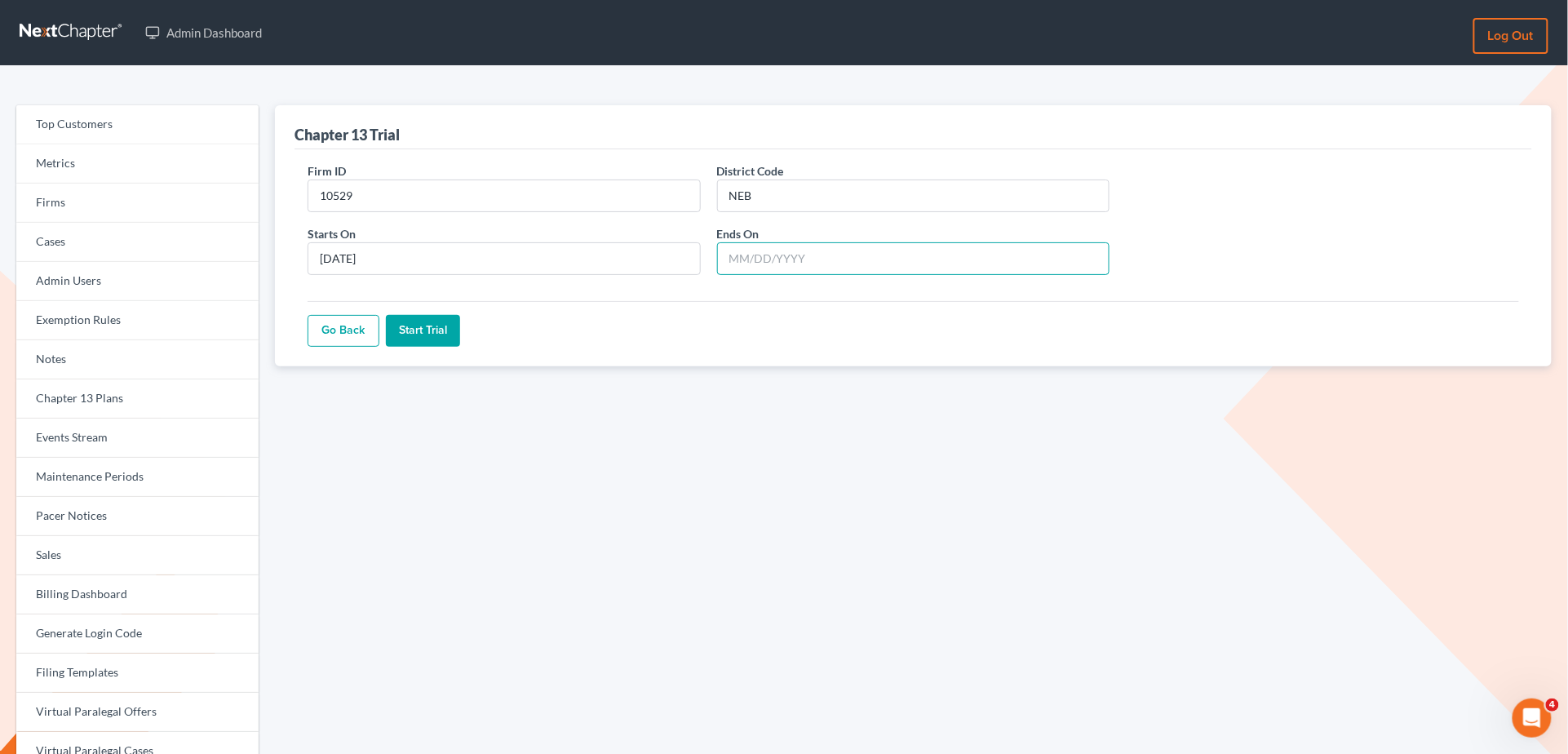
click at [745, 261] on input "Ends On" at bounding box center [914, 259] width 393 height 33
type input "10/04/2025"
click at [431, 338] on input "Start Trial" at bounding box center [423, 331] width 74 height 33
